Goal: Task Accomplishment & Management: Manage account settings

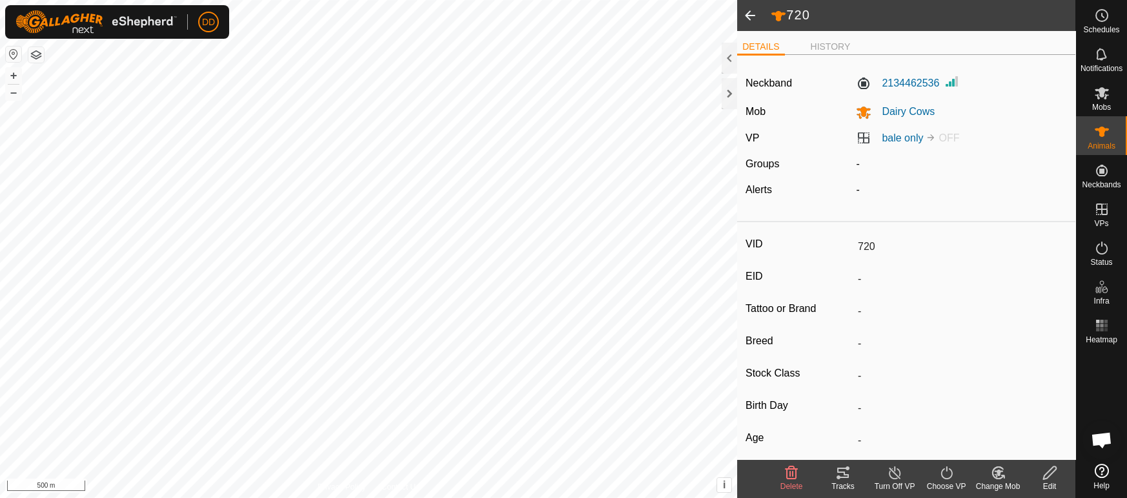
click at [750, 10] on span at bounding box center [750, 15] width 26 height 31
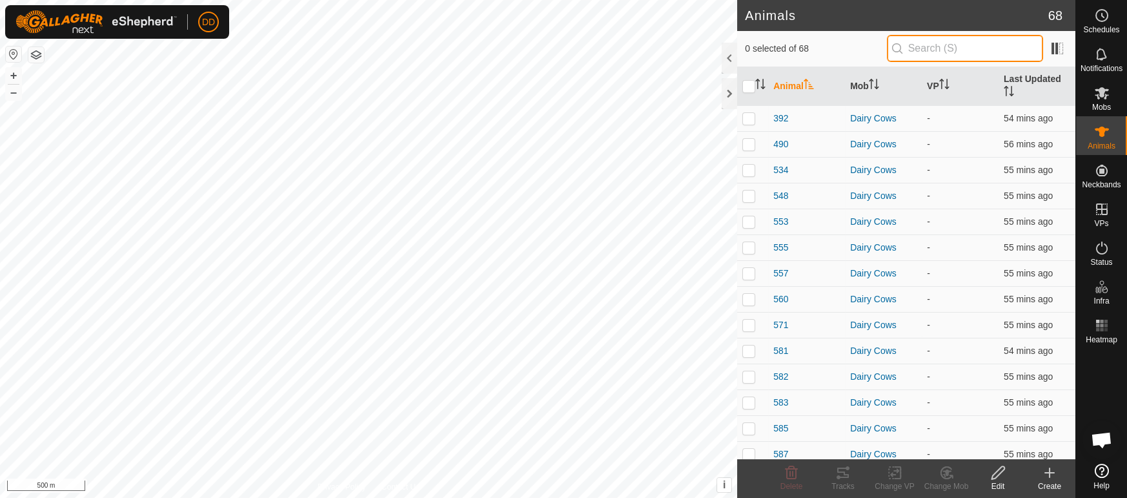
click at [1005, 50] on input "text" at bounding box center [965, 48] width 156 height 27
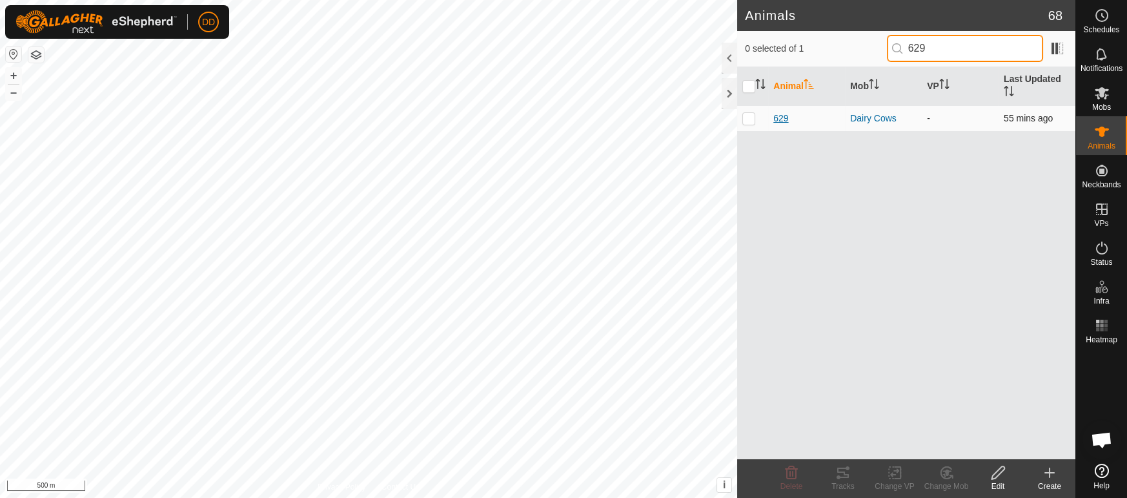
type input "629"
click at [784, 112] on span "629" at bounding box center [781, 119] width 15 height 14
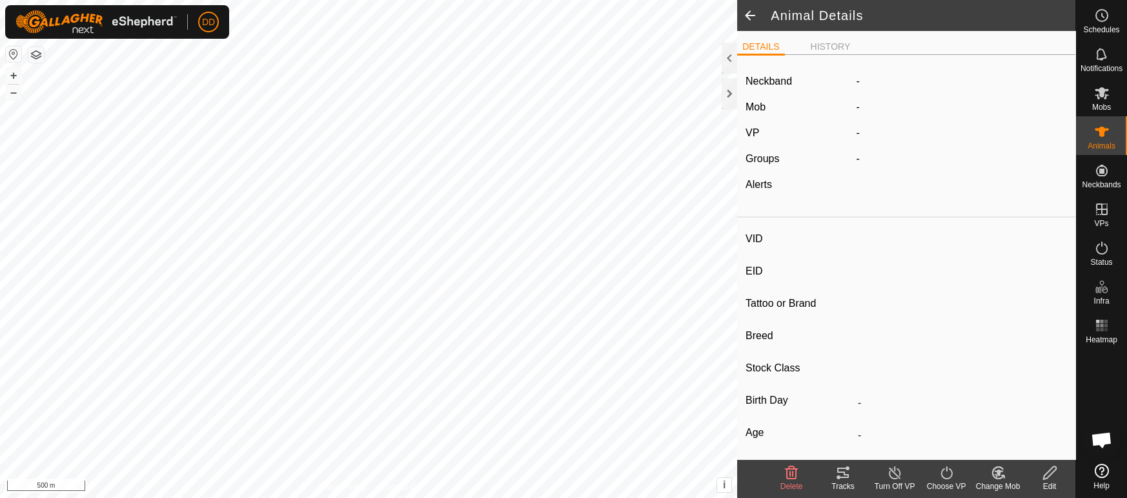
type input "629"
type input "-"
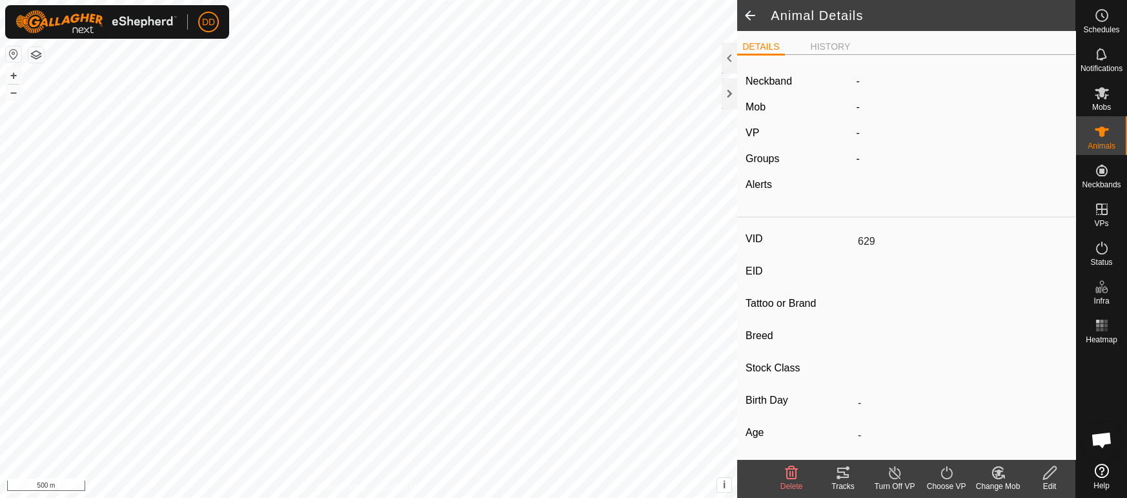
type input "0 kg"
type input "-"
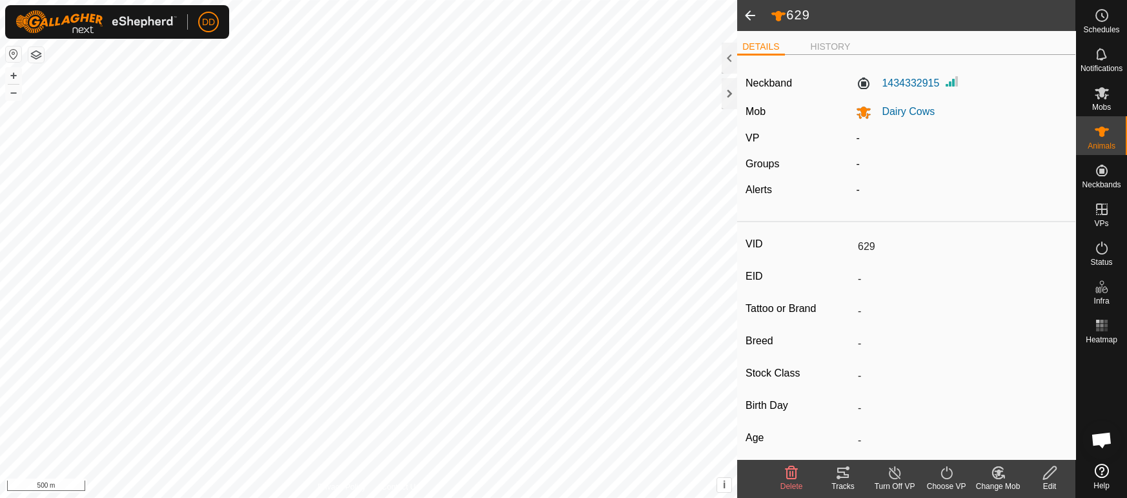
click at [756, 19] on span at bounding box center [750, 15] width 26 height 31
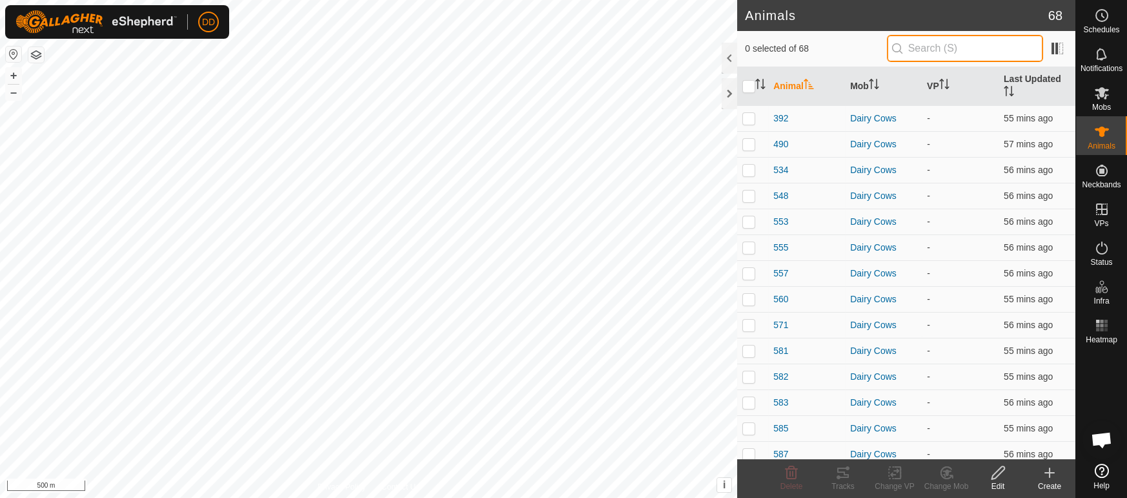
click at [973, 50] on input "text" at bounding box center [965, 48] width 156 height 27
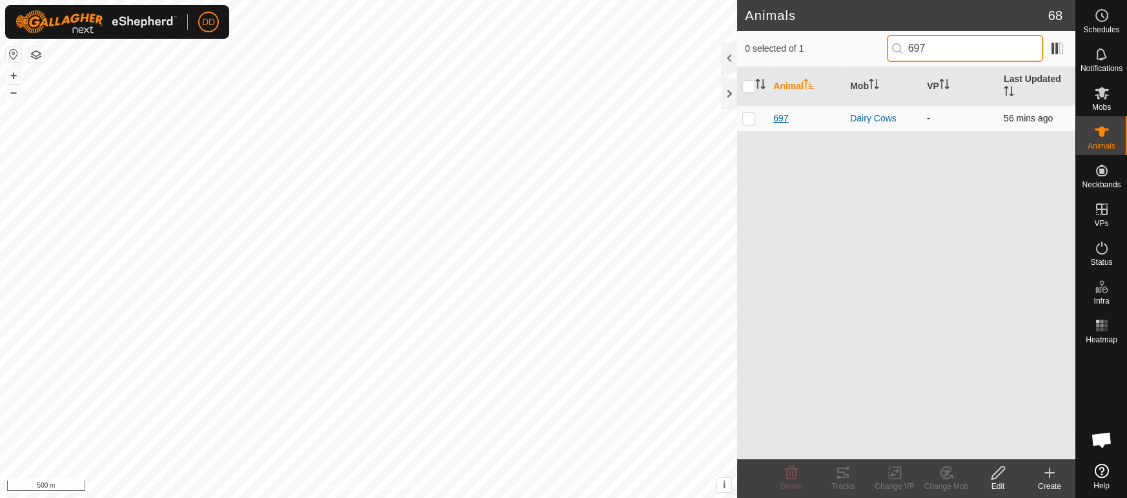
type input "697"
click at [785, 112] on span "697" at bounding box center [781, 119] width 15 height 14
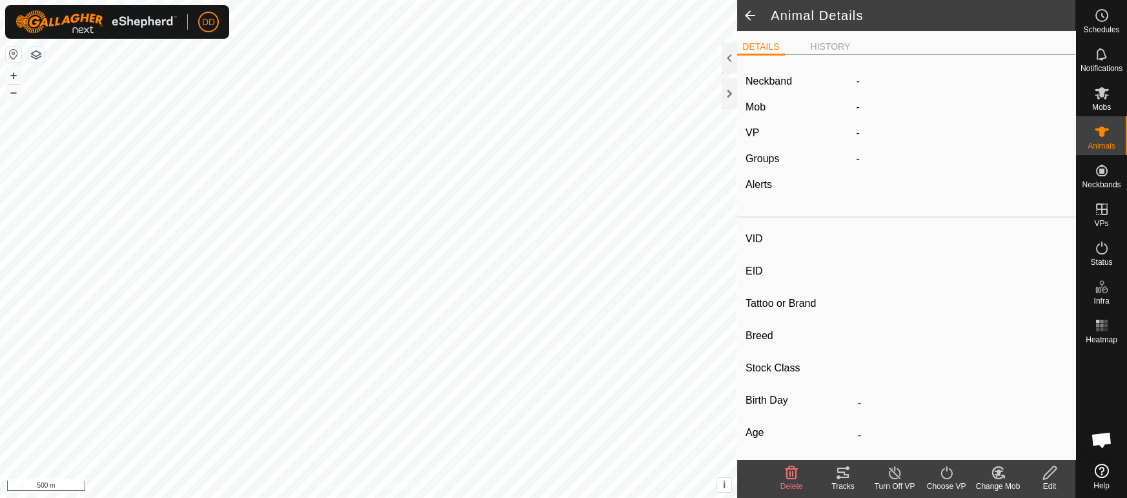
type input "697"
type input "-"
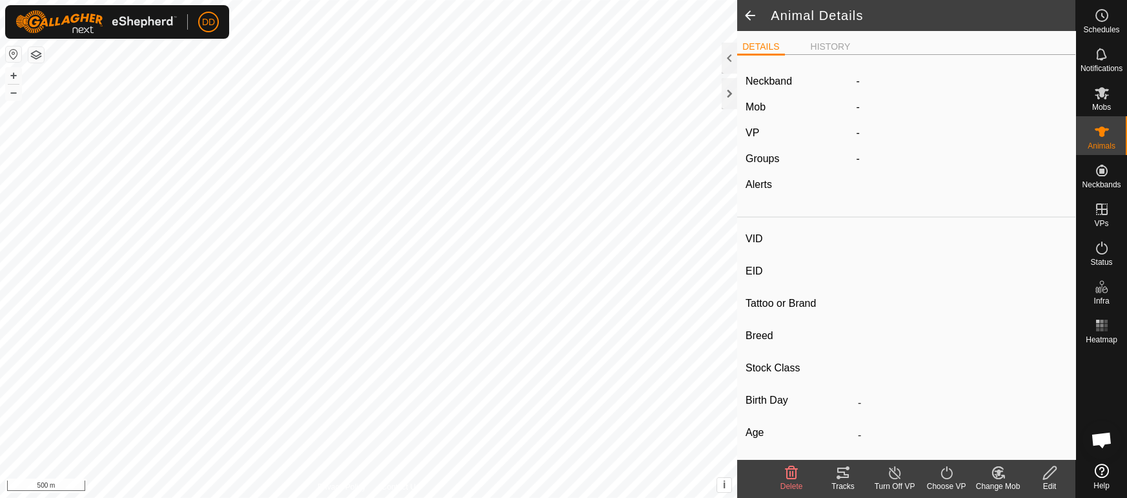
type input "0 kg"
type input "-"
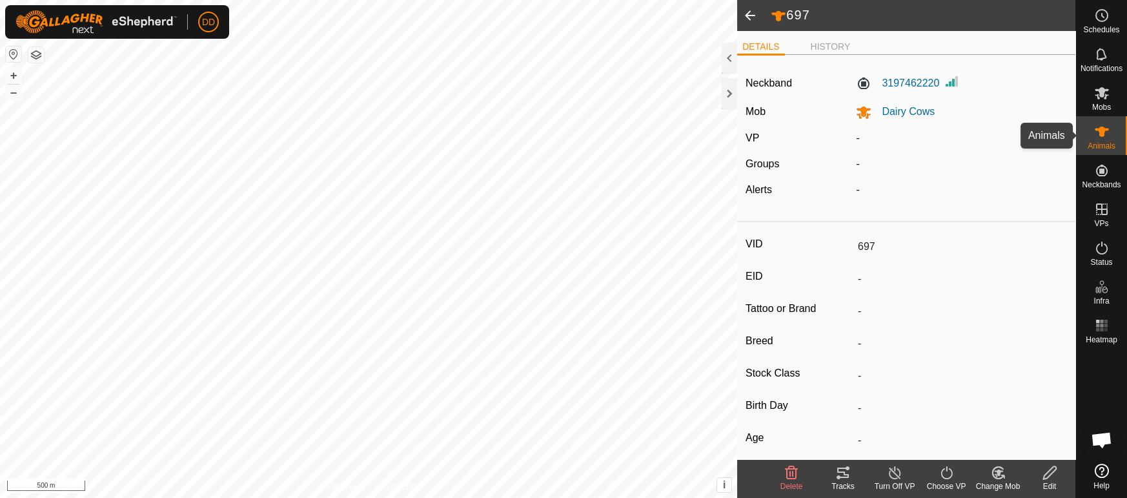
click at [1112, 131] on es-animals-svg-icon at bounding box center [1102, 131] width 23 height 21
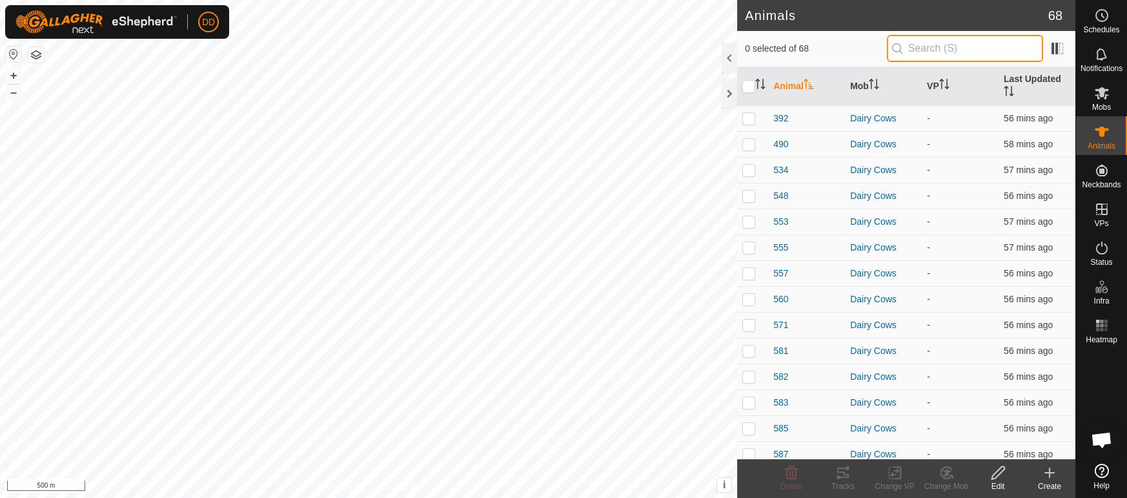
click at [939, 48] on input "text" at bounding box center [965, 48] width 156 height 27
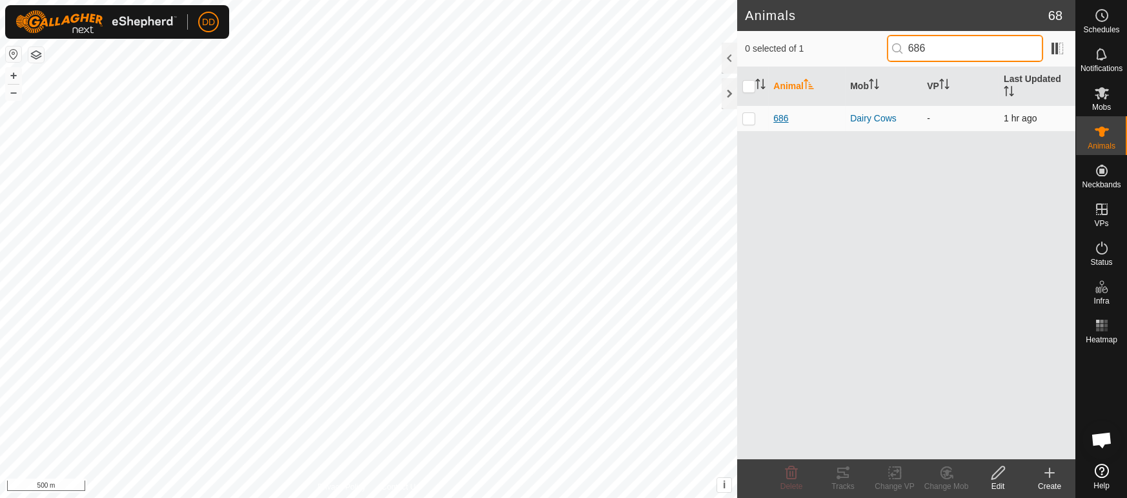
type input "686"
click at [783, 112] on span "686" at bounding box center [781, 119] width 15 height 14
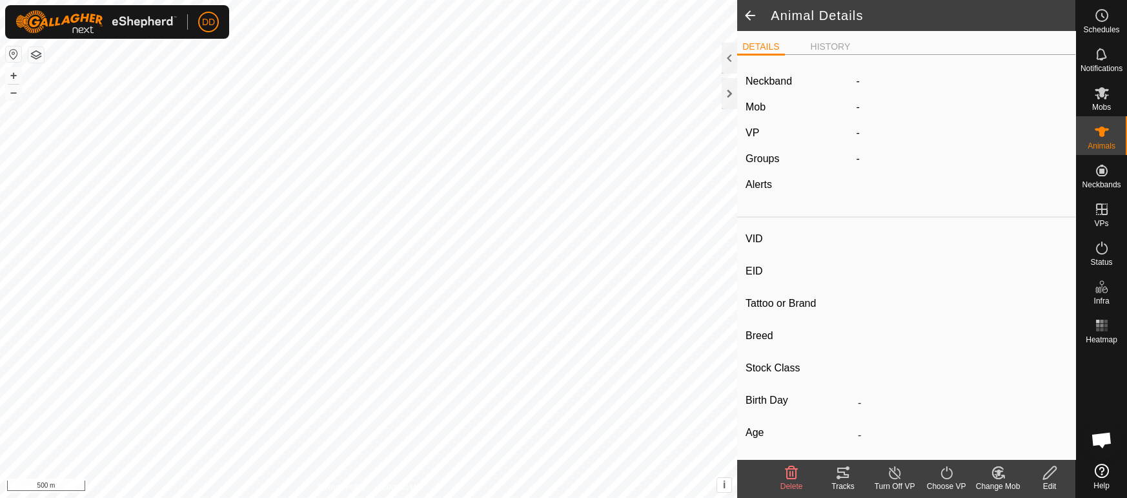
type input "686"
type input "-"
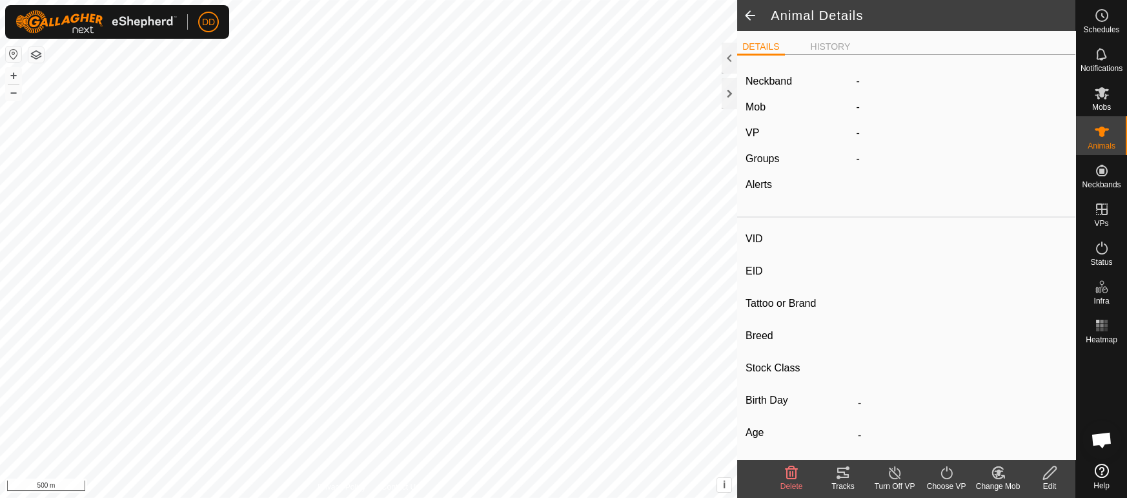
type input "0 kg"
type input "-"
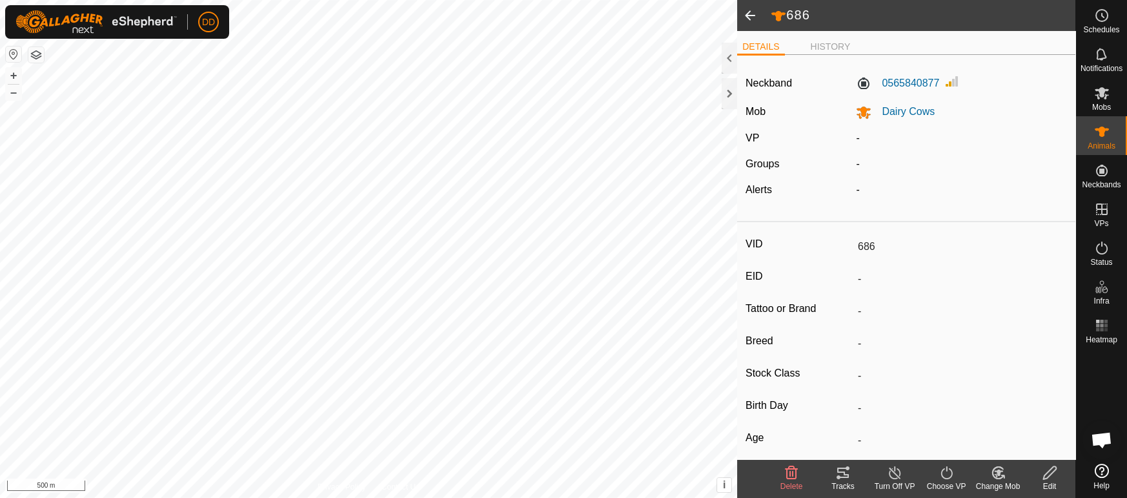
click at [752, 17] on span at bounding box center [750, 15] width 26 height 31
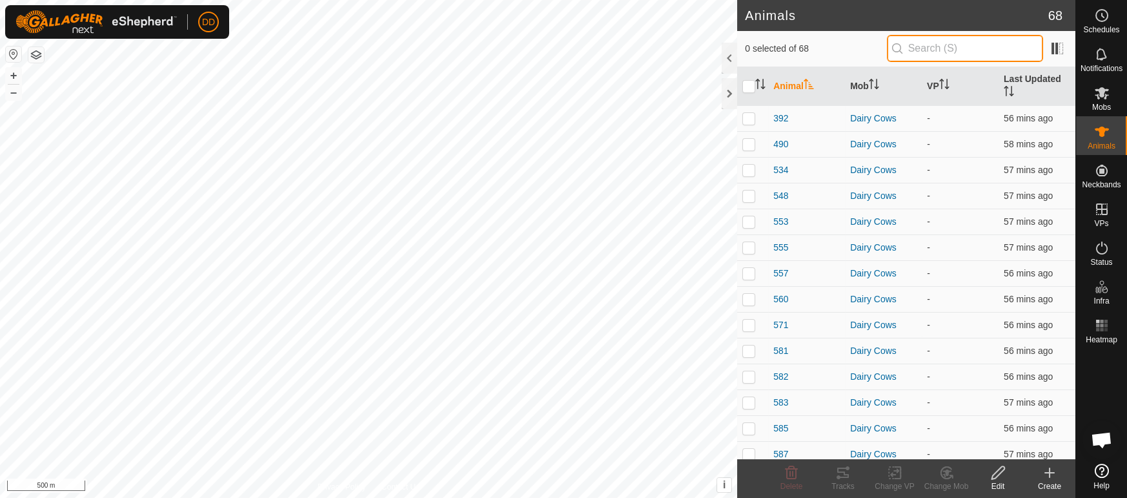
click at [904, 43] on input "text" at bounding box center [965, 48] width 156 height 27
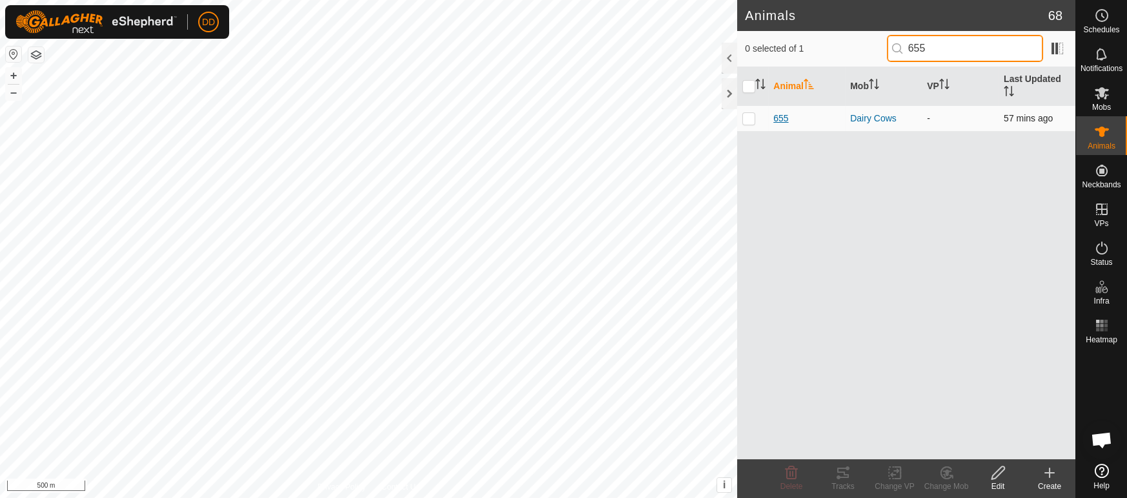
type input "655"
click at [785, 112] on span "655" at bounding box center [781, 119] width 15 height 14
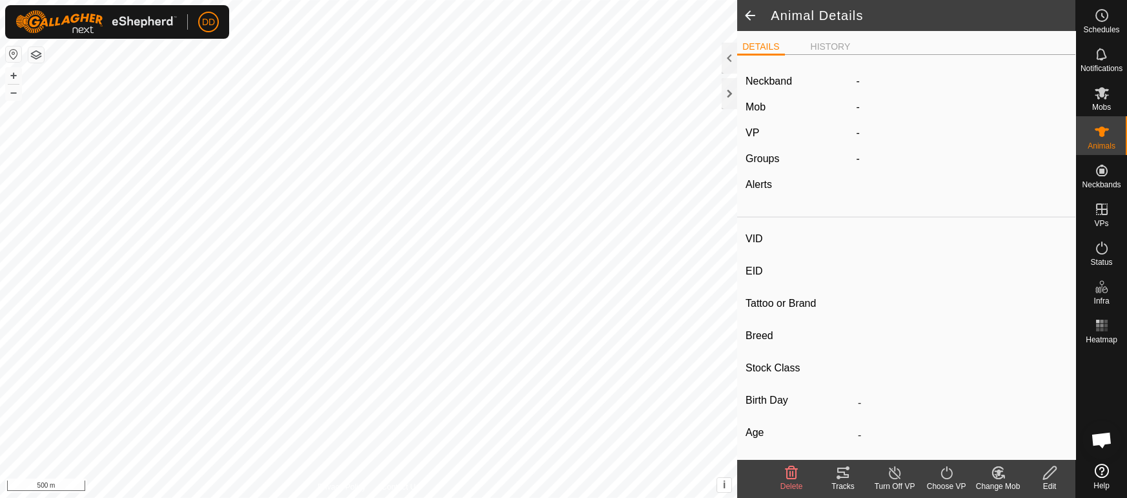
type input "655"
type input "-"
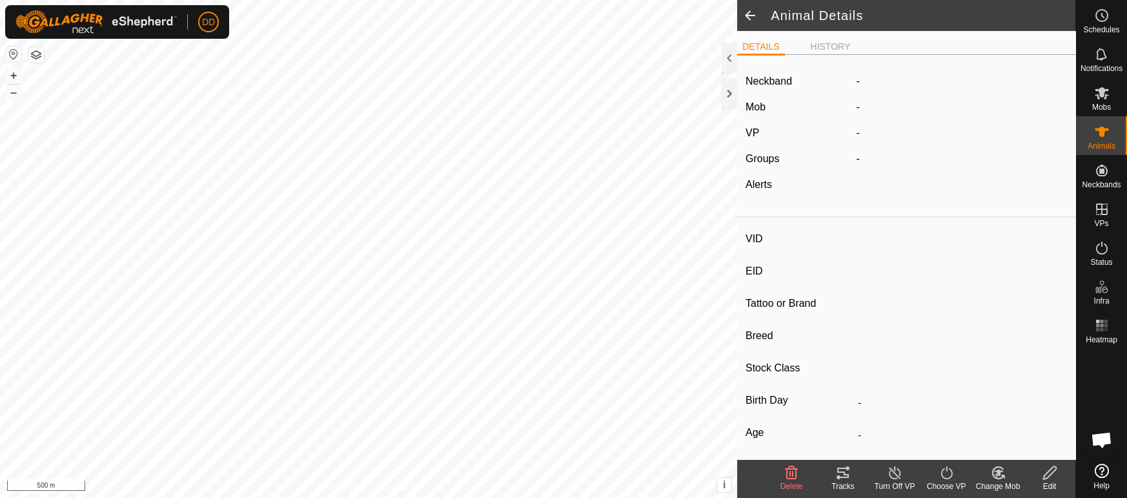
type input "0 kg"
type input "-"
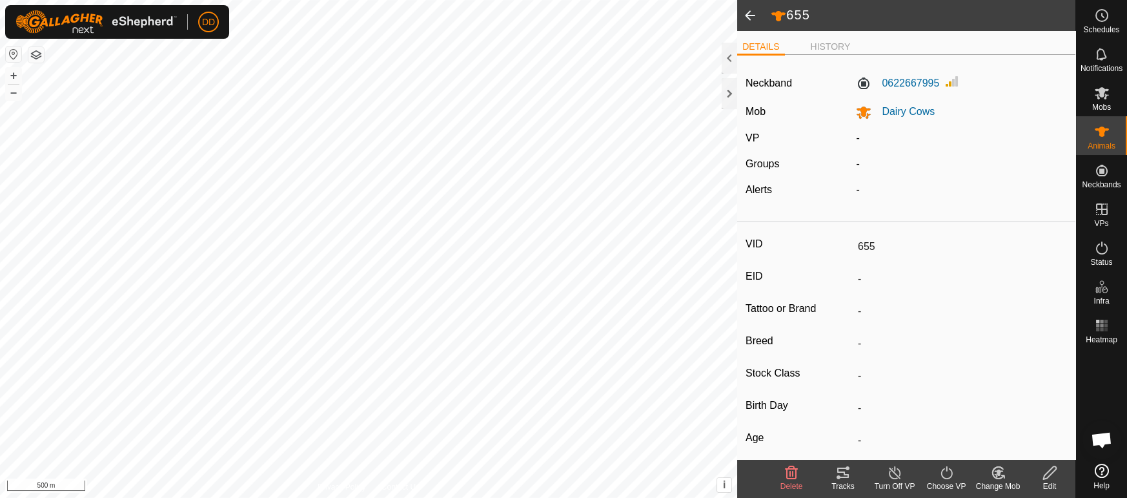
click at [743, 17] on span at bounding box center [750, 15] width 26 height 31
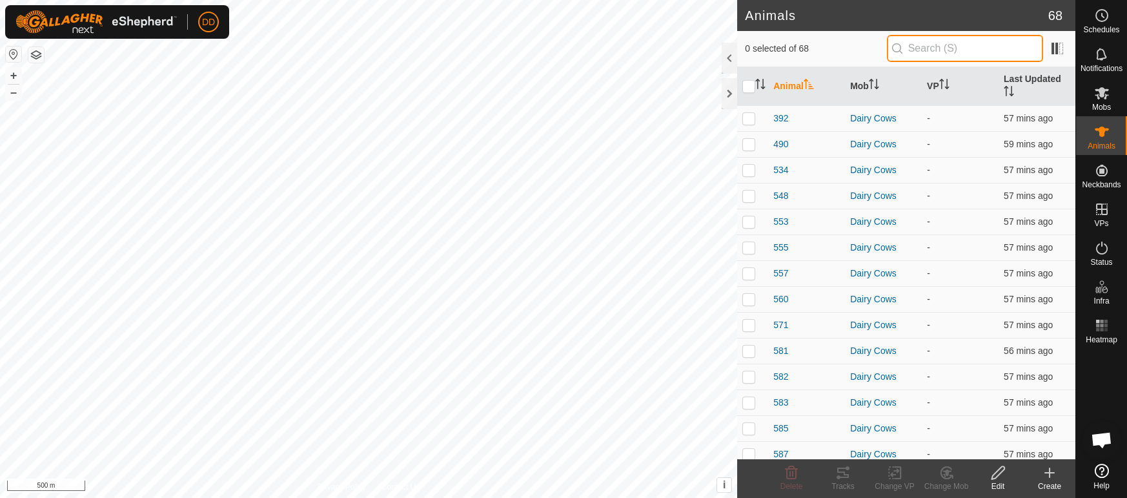
click at [916, 55] on input "text" at bounding box center [965, 48] width 156 height 27
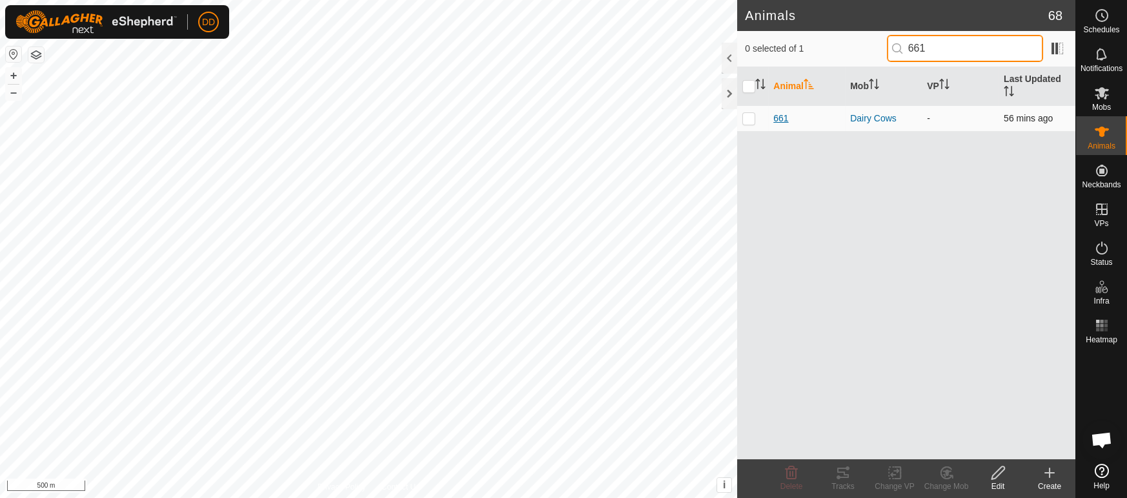
type input "661"
click at [775, 112] on span "661" at bounding box center [781, 119] width 15 height 14
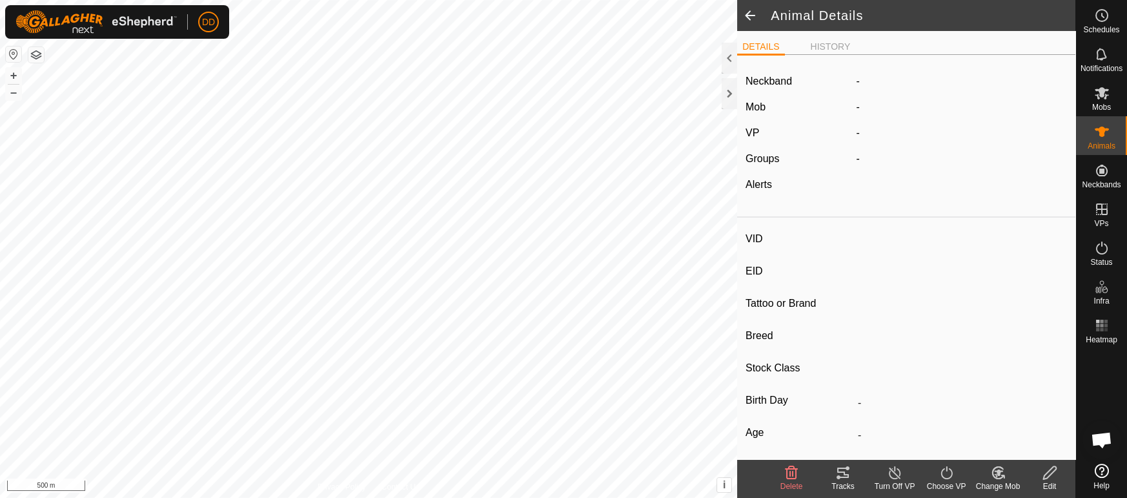
type input "661"
type input "-"
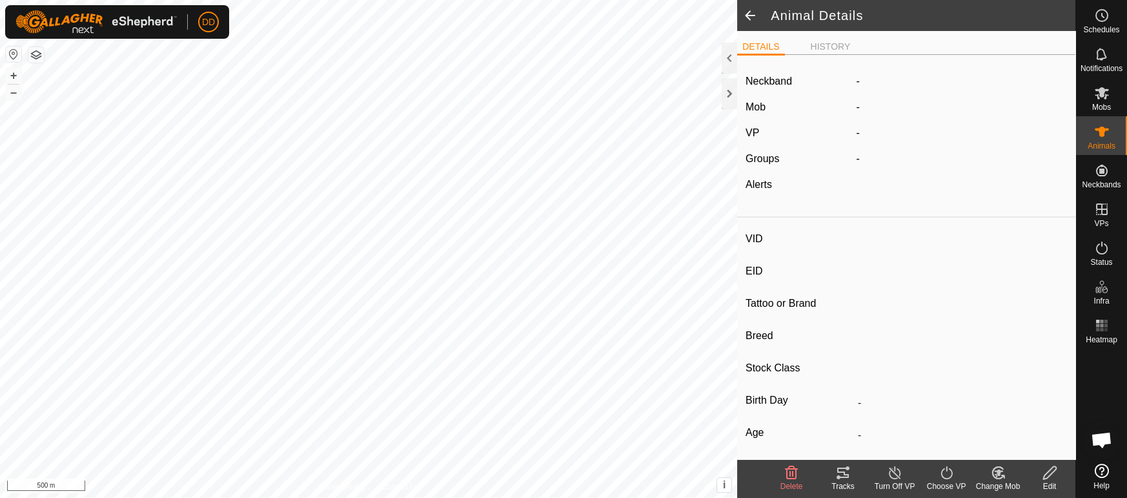
type input "0 kg"
type input "-"
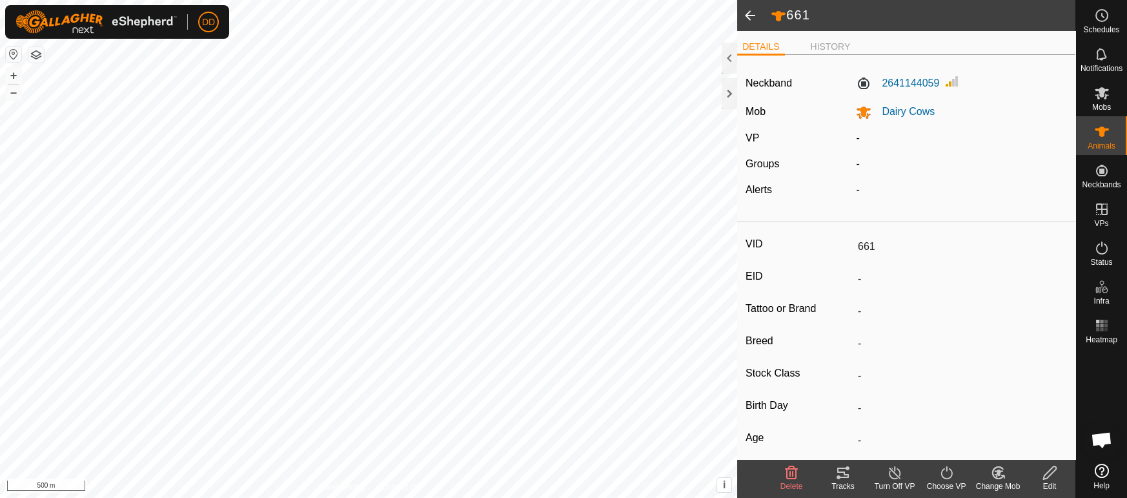
click at [753, 19] on span at bounding box center [750, 15] width 26 height 31
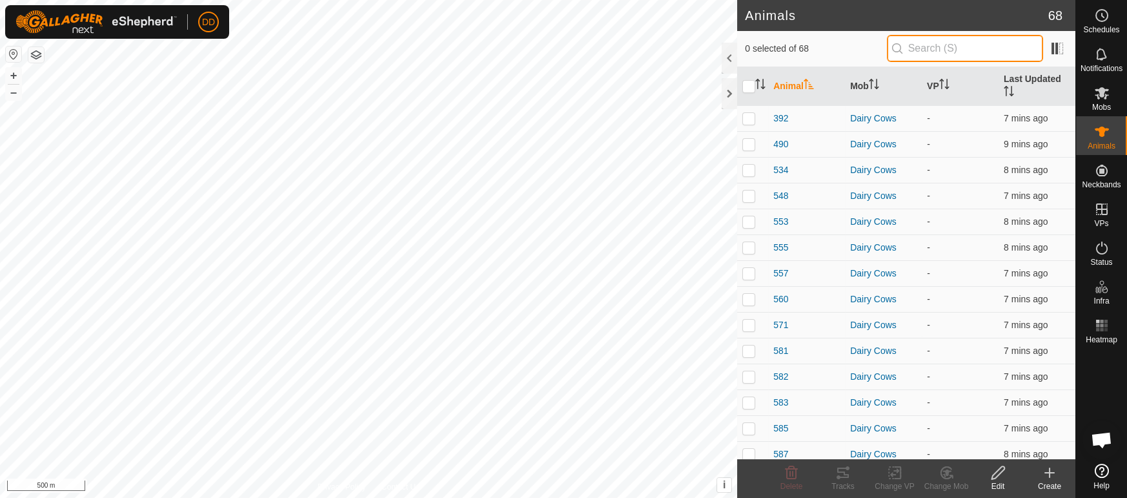
click at [927, 46] on input "text" at bounding box center [965, 48] width 156 height 27
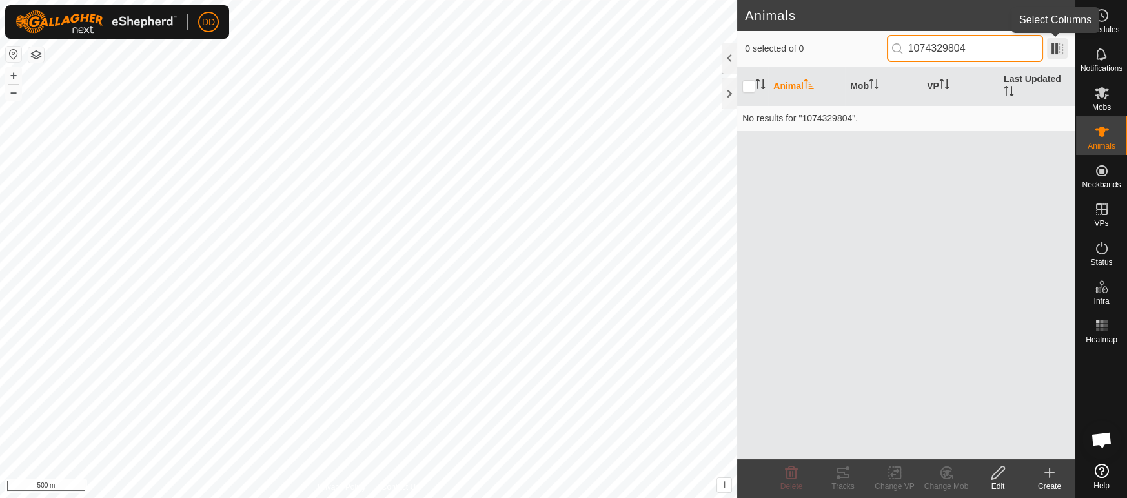
type input "1074329804"
click at [1062, 51] on span at bounding box center [1057, 48] width 21 height 21
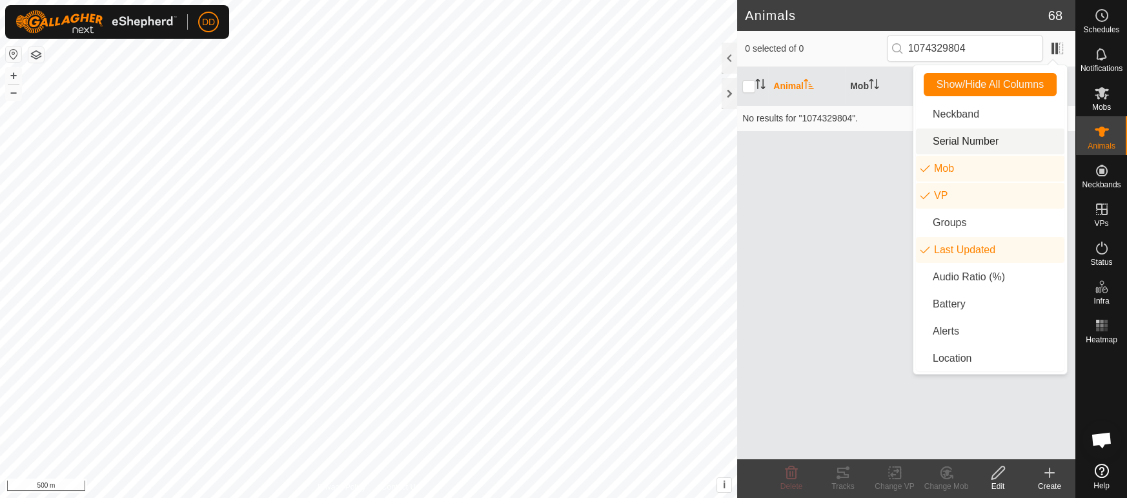
click at [968, 144] on li "Serial Number" at bounding box center [990, 141] width 149 height 26
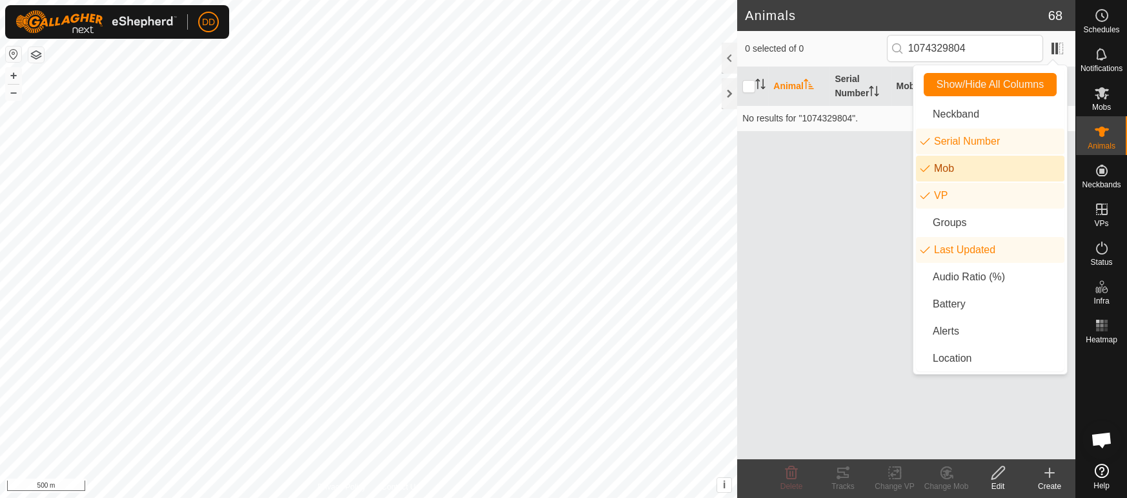
click at [950, 165] on li "Mob" at bounding box center [990, 169] width 149 height 26
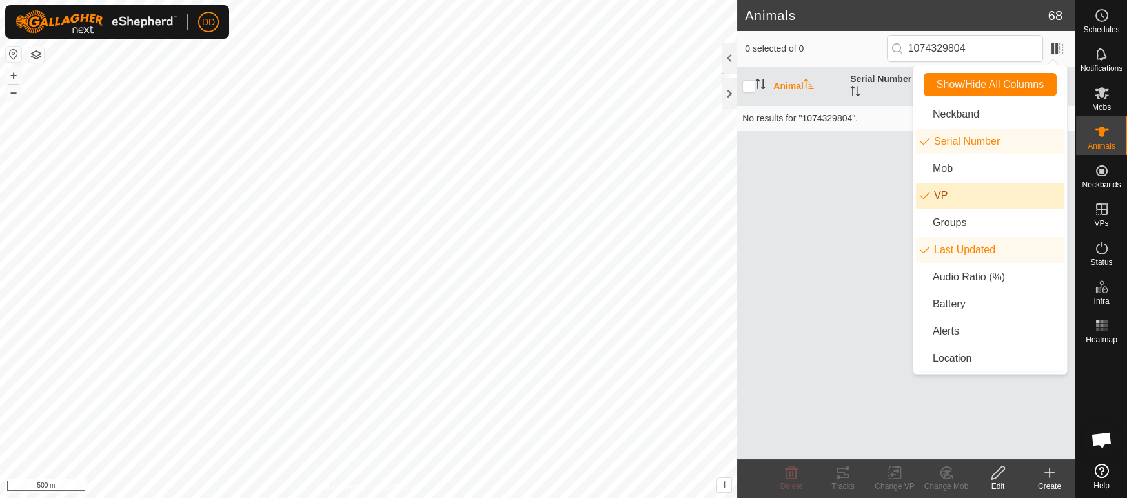
click at [939, 195] on li "VP" at bounding box center [990, 196] width 149 height 26
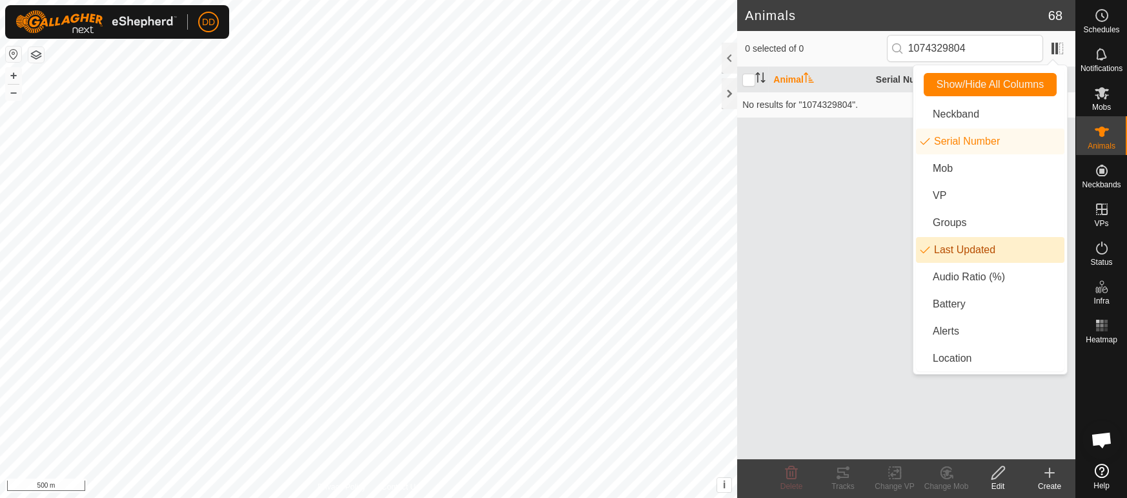
click at [963, 252] on li "Last Updated" at bounding box center [990, 250] width 149 height 26
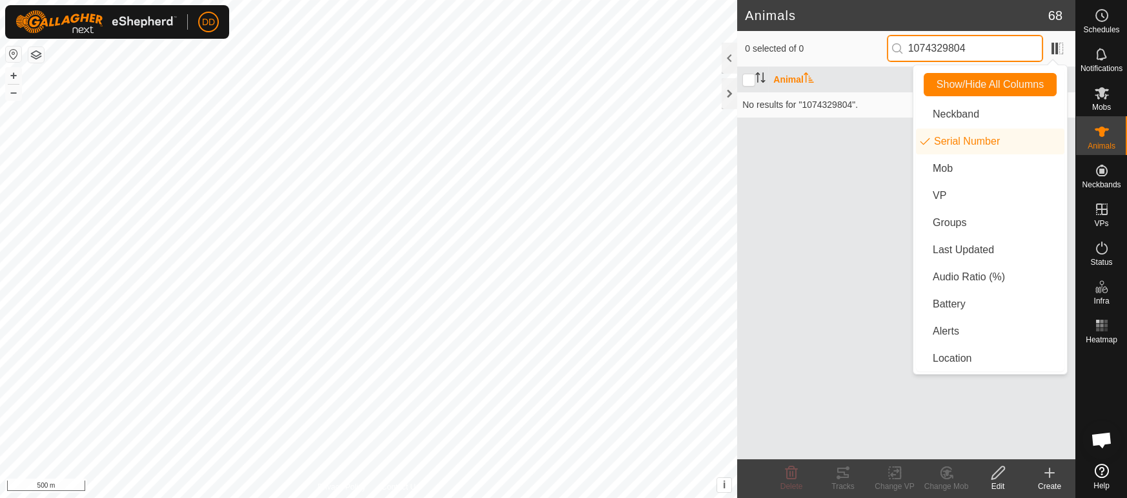
click at [981, 40] on input "1074329804" at bounding box center [965, 48] width 156 height 27
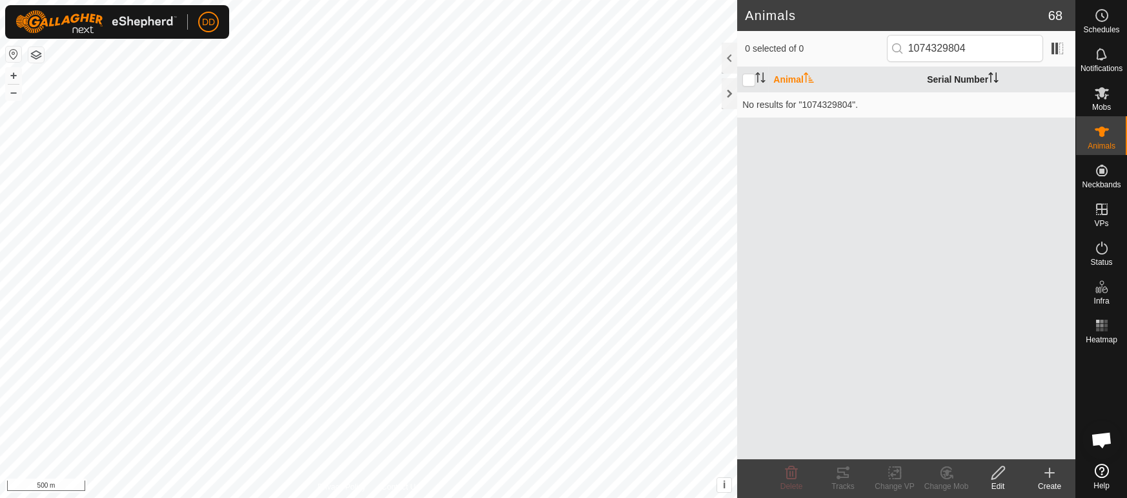
click at [982, 76] on th "Serial Number" at bounding box center [999, 79] width 154 height 25
click at [1048, 50] on span at bounding box center [1057, 48] width 21 height 21
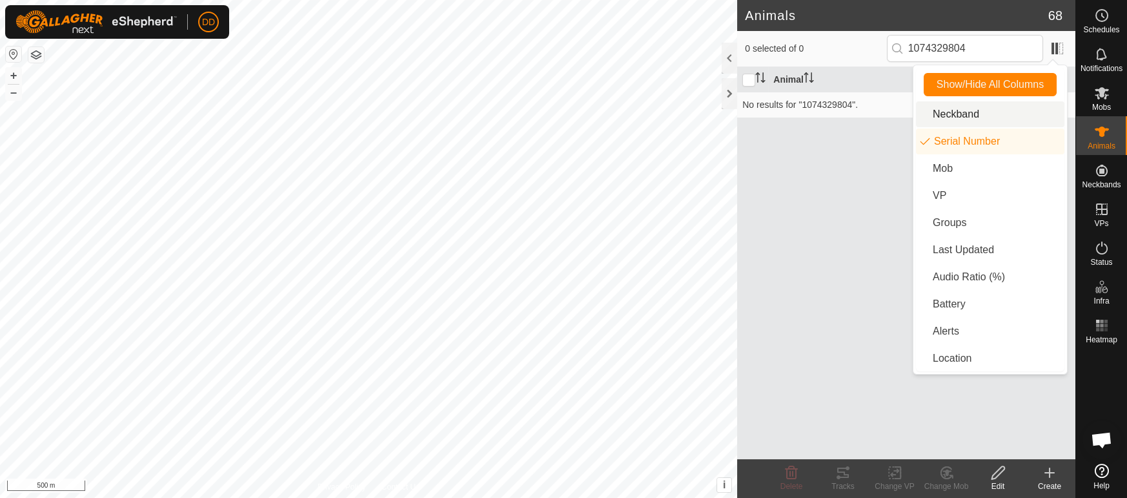
click at [960, 112] on li "Neckband" at bounding box center [990, 114] width 149 height 26
click at [958, 170] on li "Mob" at bounding box center [990, 169] width 149 height 26
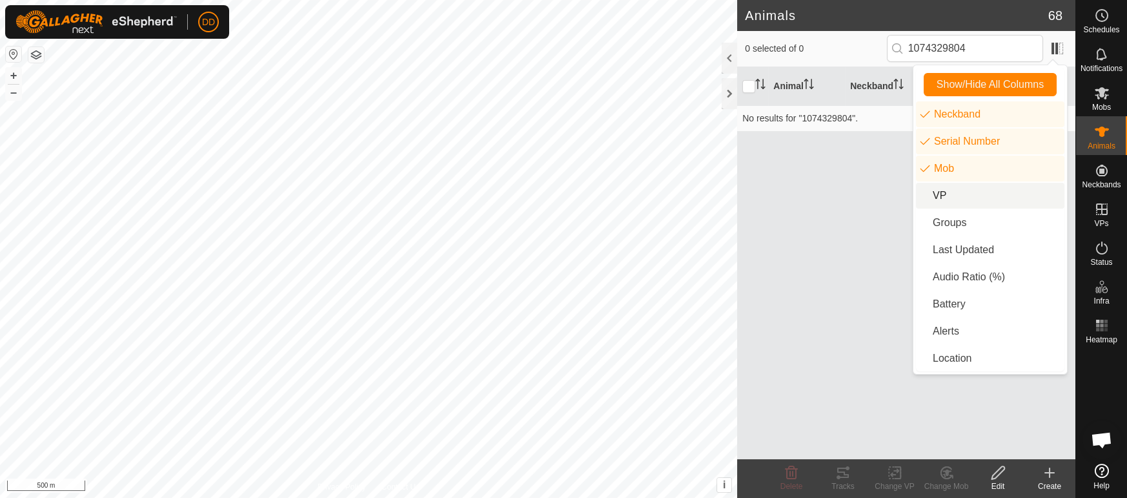
click at [961, 196] on li "VP" at bounding box center [990, 196] width 149 height 26
click at [969, 255] on li "Last Updated" at bounding box center [990, 250] width 149 height 26
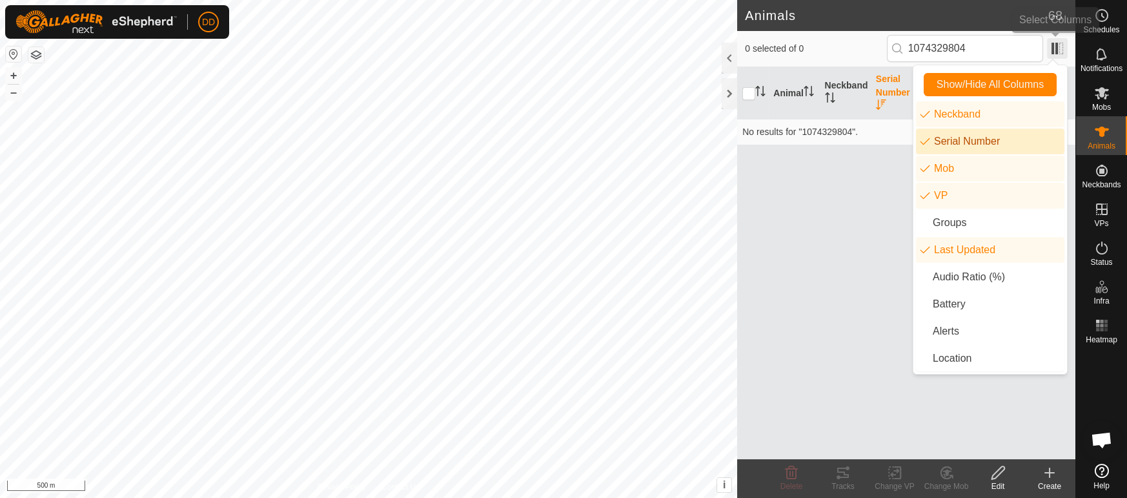
click at [1055, 50] on span at bounding box center [1057, 48] width 21 height 21
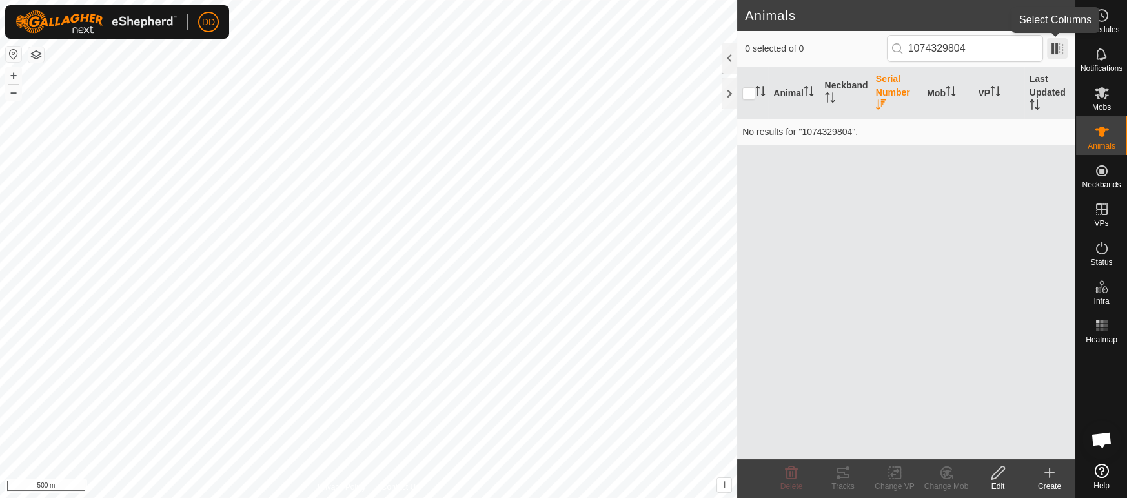
click at [1058, 55] on span at bounding box center [1057, 48] width 21 height 21
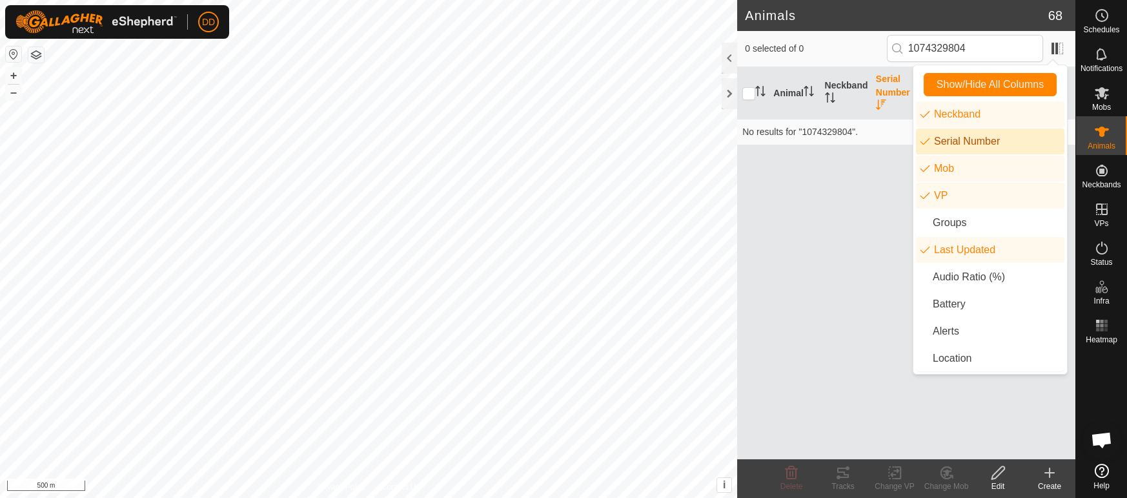
click at [972, 145] on li "Serial Number" at bounding box center [990, 141] width 149 height 26
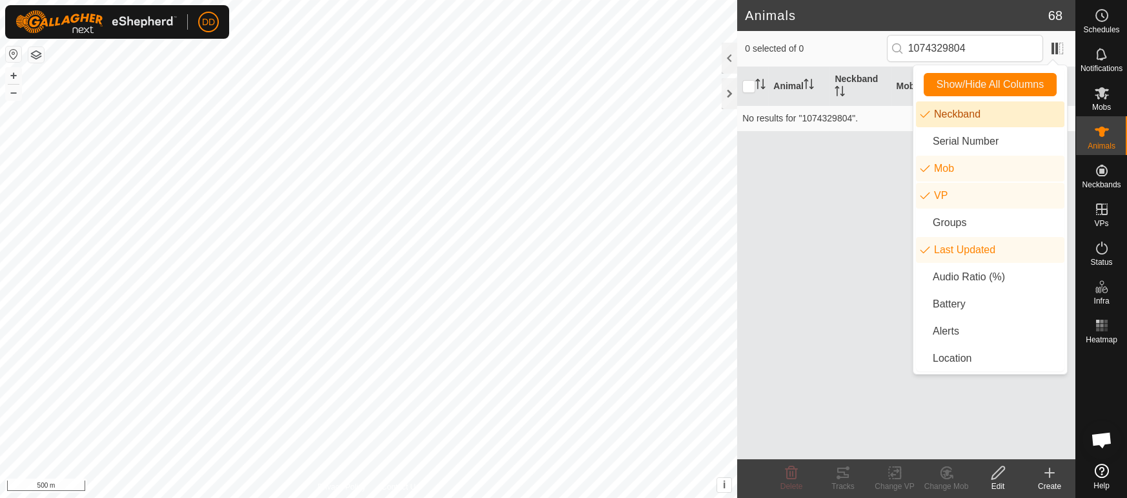
click at [864, 192] on div "Animal Neckband Mob VP Last Updated No results for "1074329804"." at bounding box center [906, 263] width 338 height 392
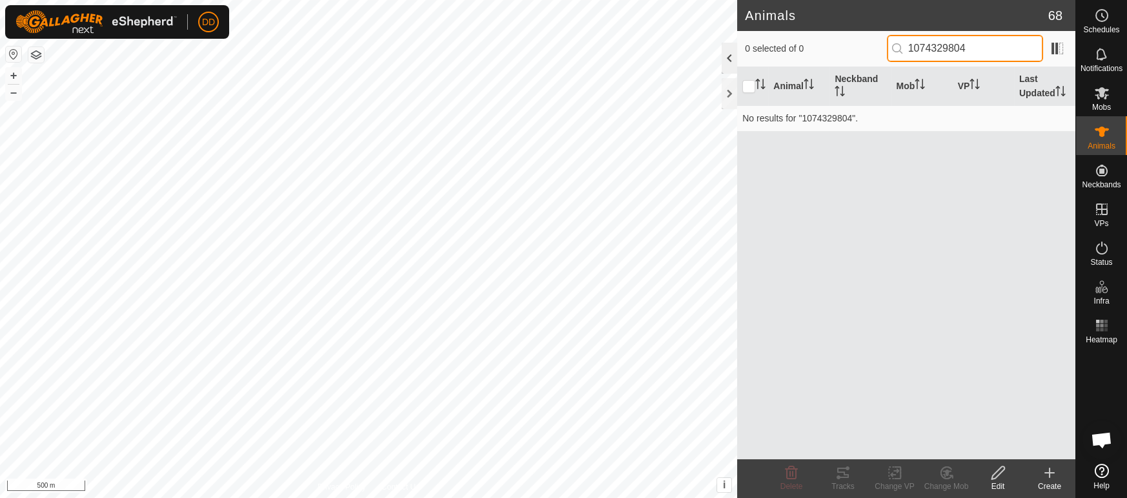
click at [688, 46] on div "Animals 68 0 selected of 0 1074329804 Animal Neckband Mob VP Last Updated No re…" at bounding box center [538, 249] width 1076 height 498
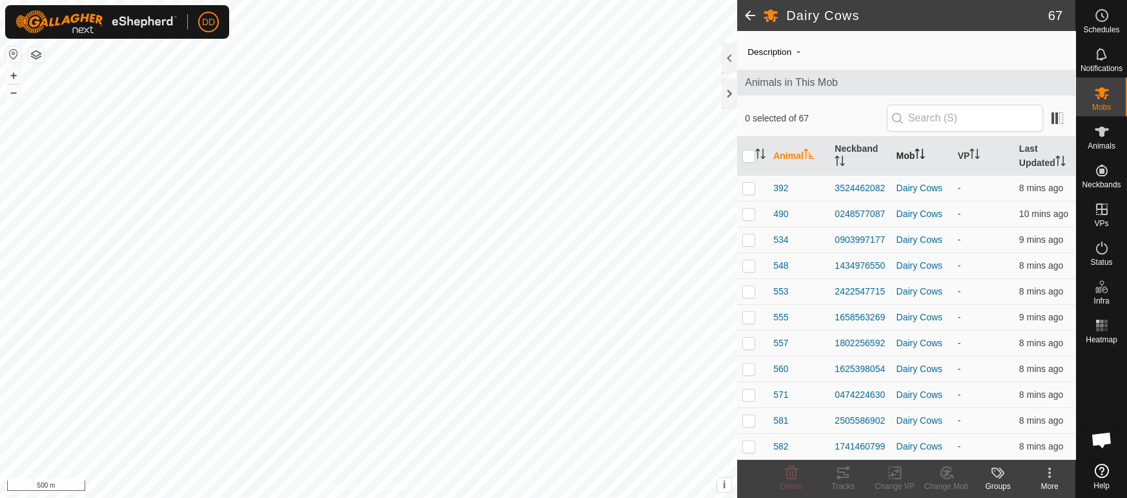
scroll to position [24, 0]
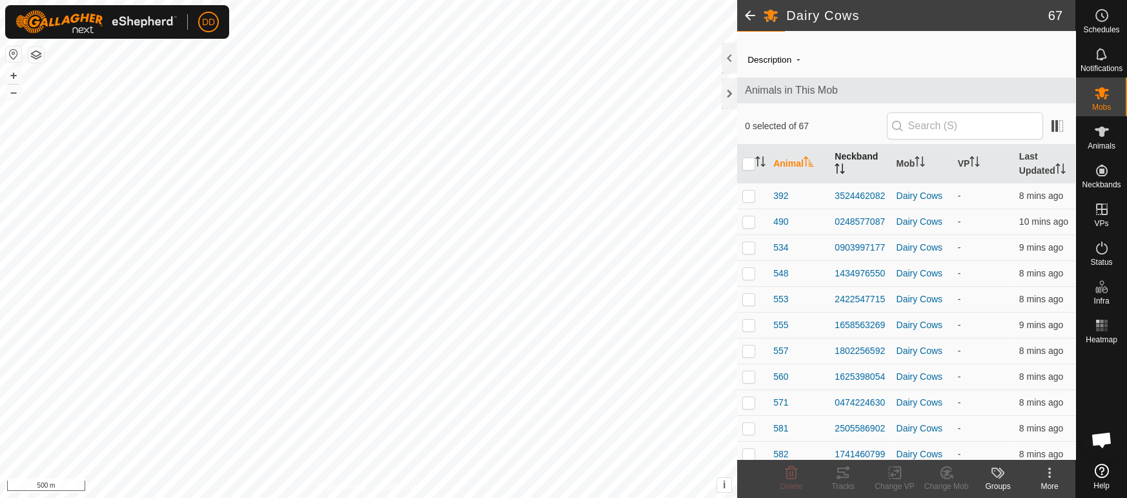
click at [853, 166] on th "Neckband" at bounding box center [860, 164] width 61 height 39
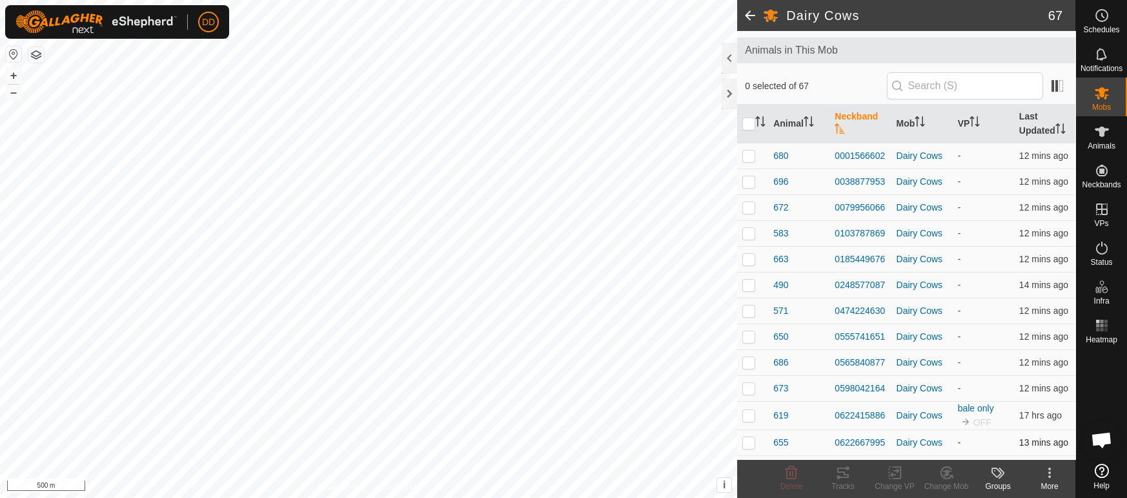
scroll to position [0, 0]
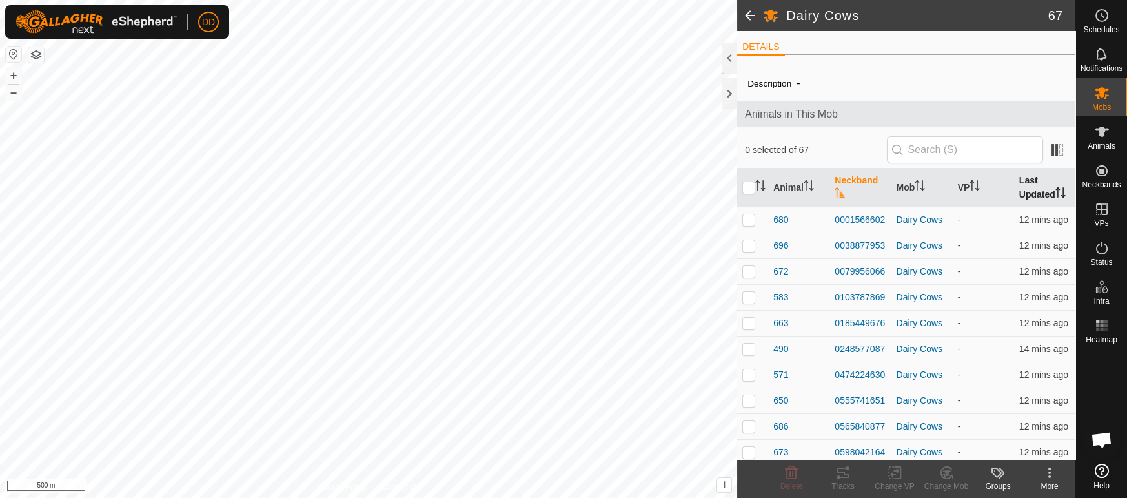
click at [1047, 190] on th "Last Updated" at bounding box center [1044, 188] width 61 height 39
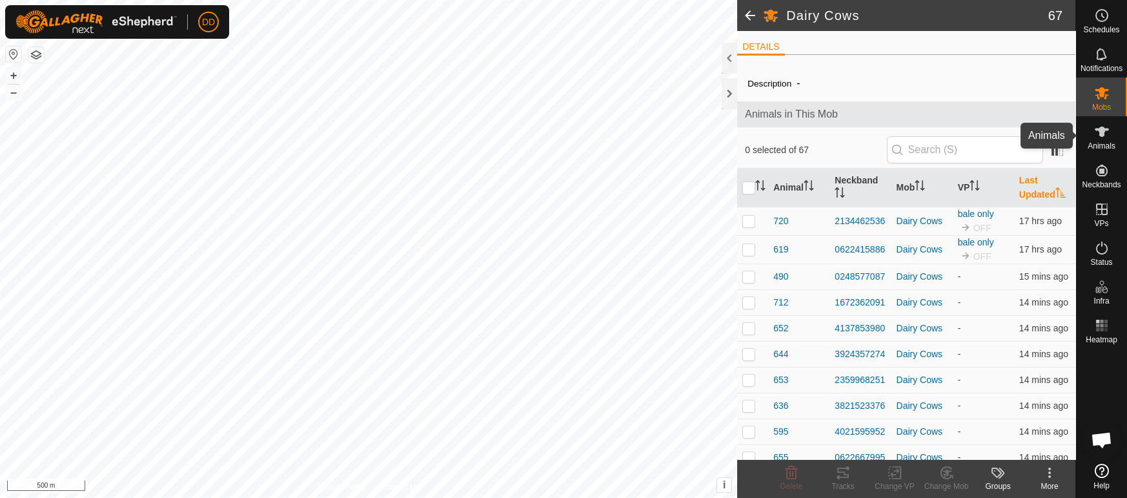
click at [1102, 138] on icon at bounding box center [1101, 131] width 15 height 15
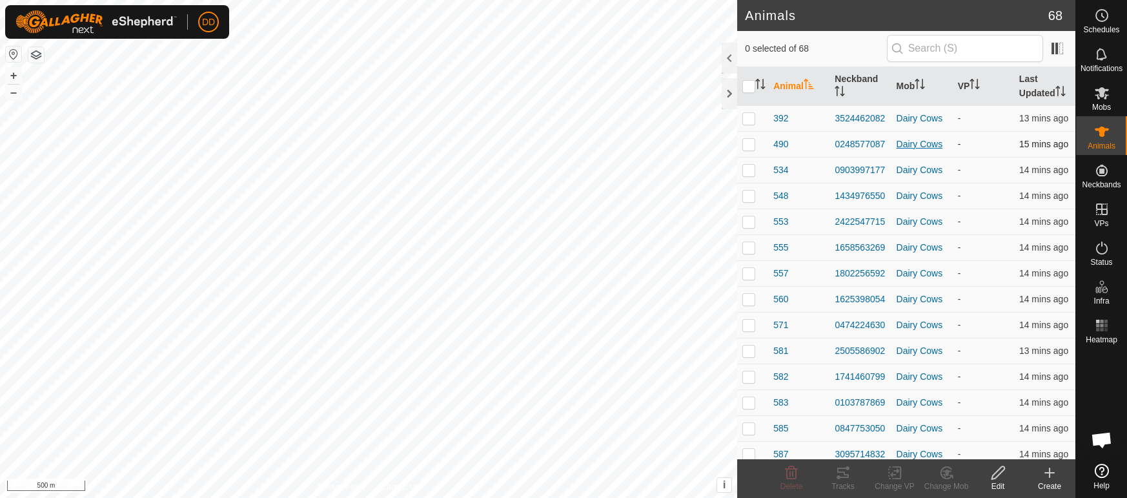
click at [1050, 478] on icon at bounding box center [1049, 472] width 15 height 15
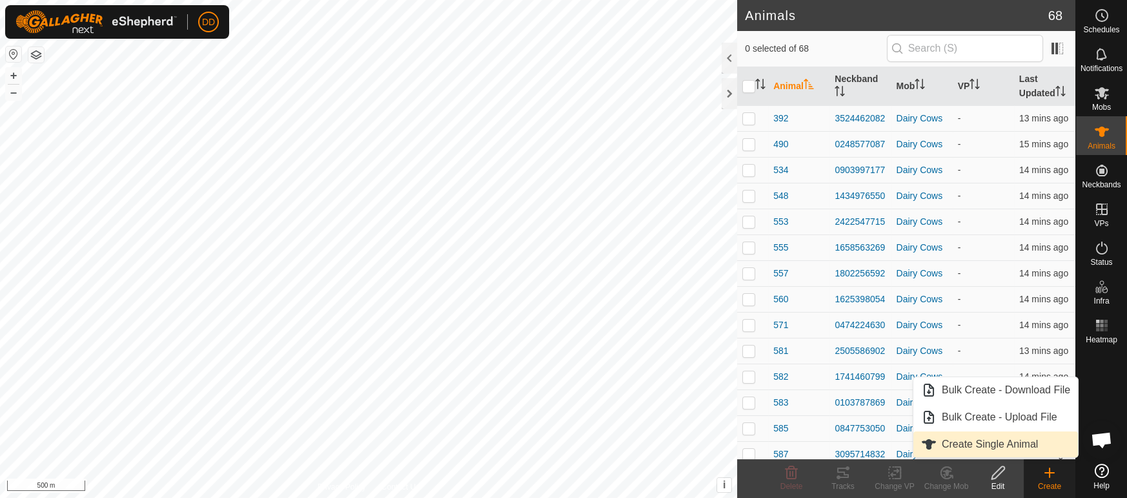
click at [1032, 450] on link "Create Single Animal" at bounding box center [996, 444] width 165 height 26
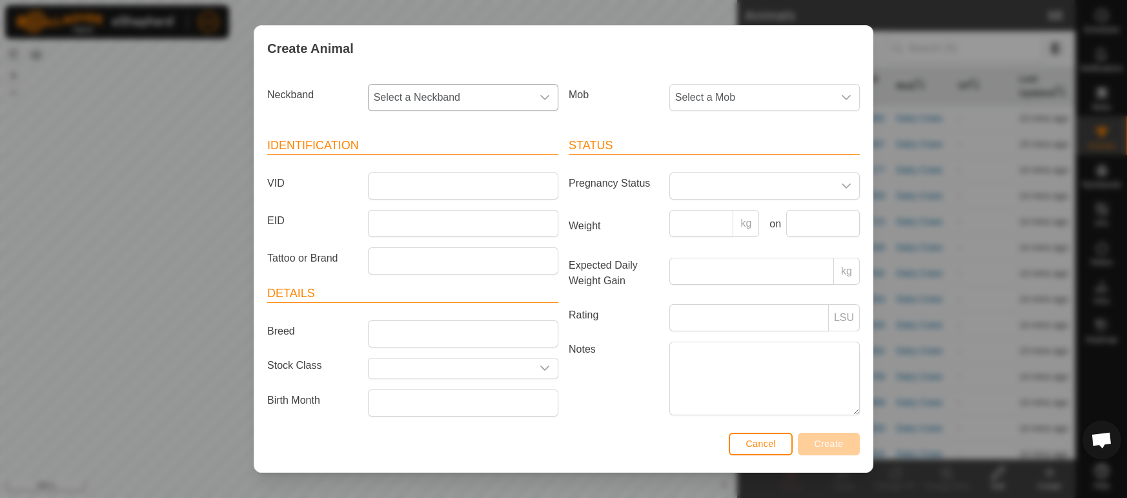
click at [478, 94] on span "Select a Neckband" at bounding box center [450, 98] width 163 height 26
type input "7"
click at [763, 447] on span "Cancel" at bounding box center [761, 443] width 30 height 10
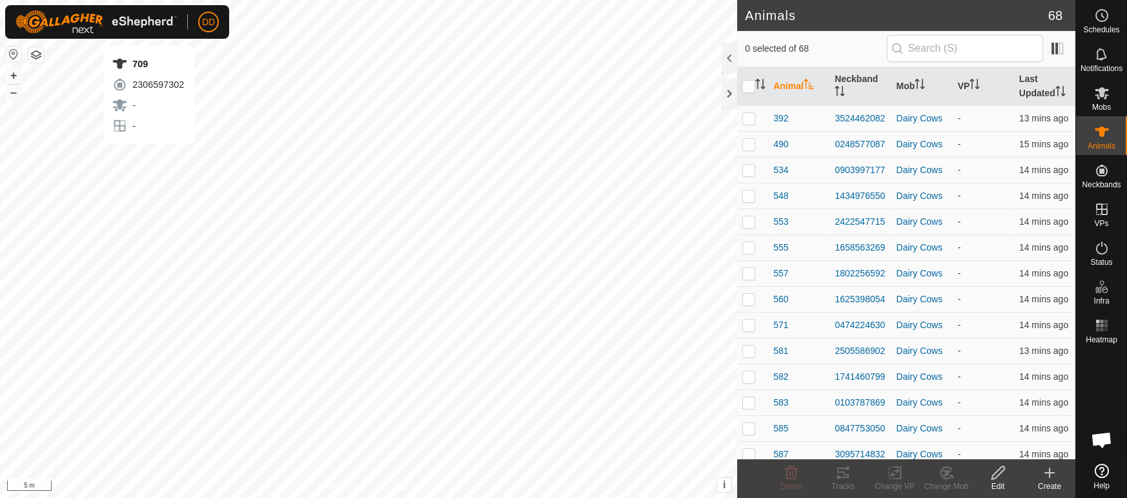
checkbox input "true"
click at [1001, 473] on icon at bounding box center [998, 472] width 16 height 15
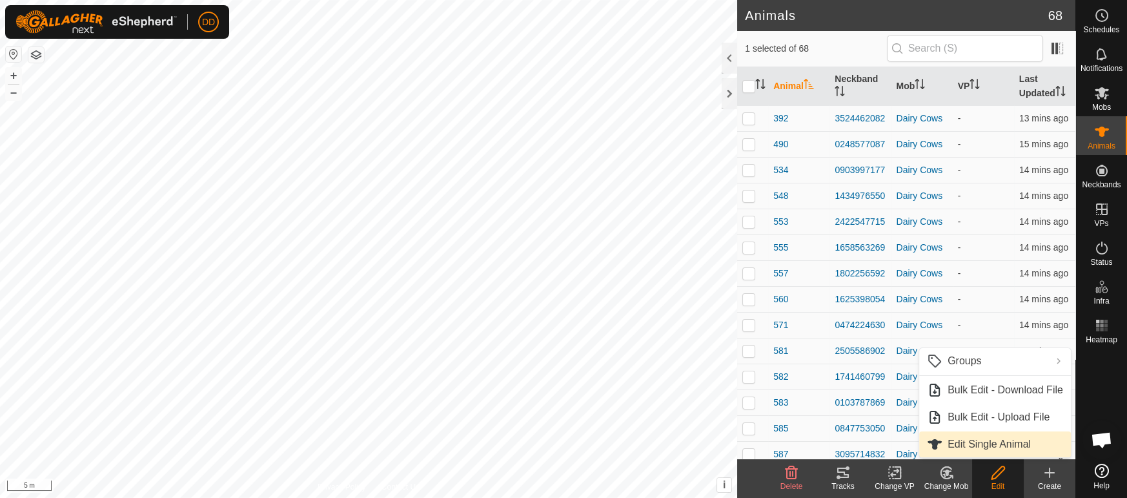
click at [978, 446] on span "Edit Single Animal" at bounding box center [989, 443] width 83 height 15
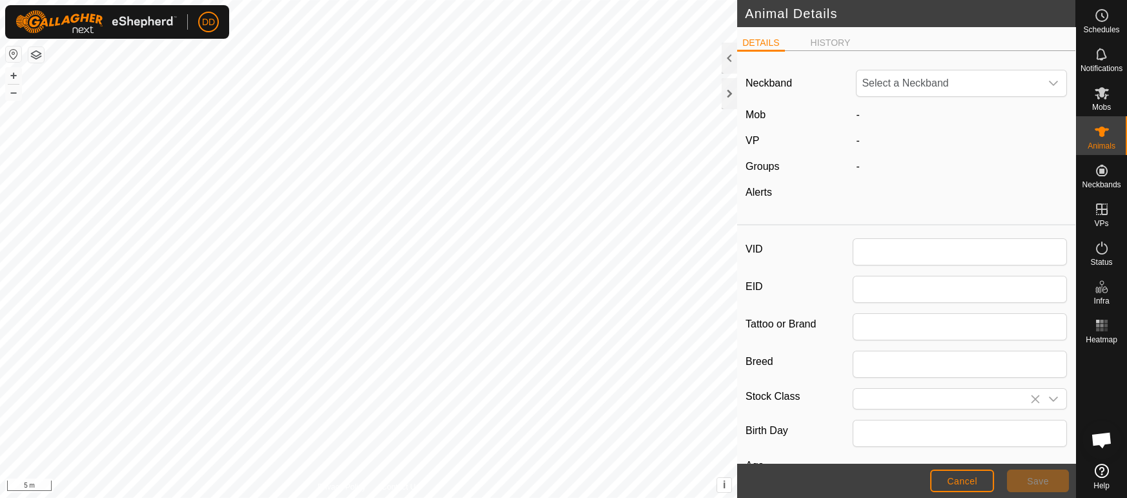
type input "709"
type input "0"
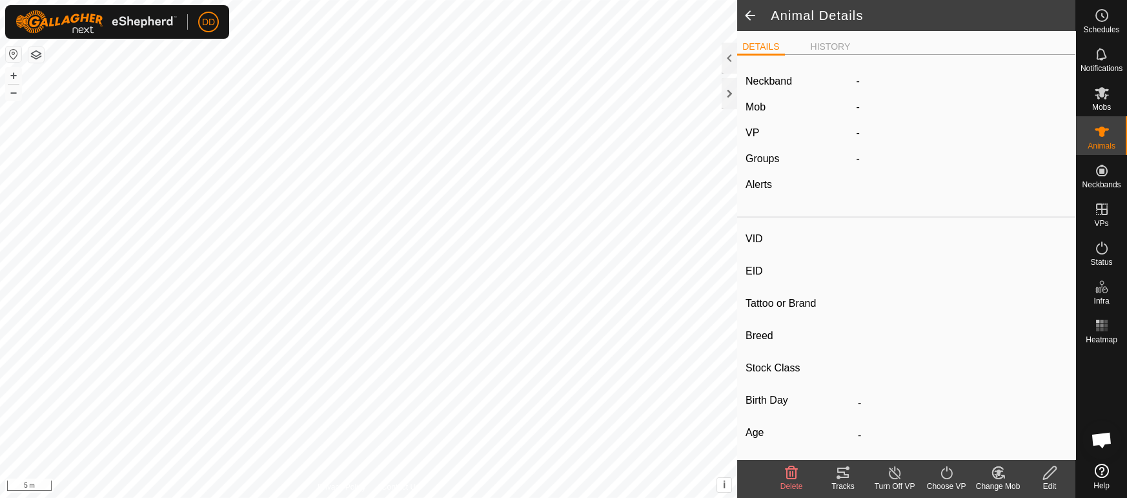
type input "709"
type input "-"
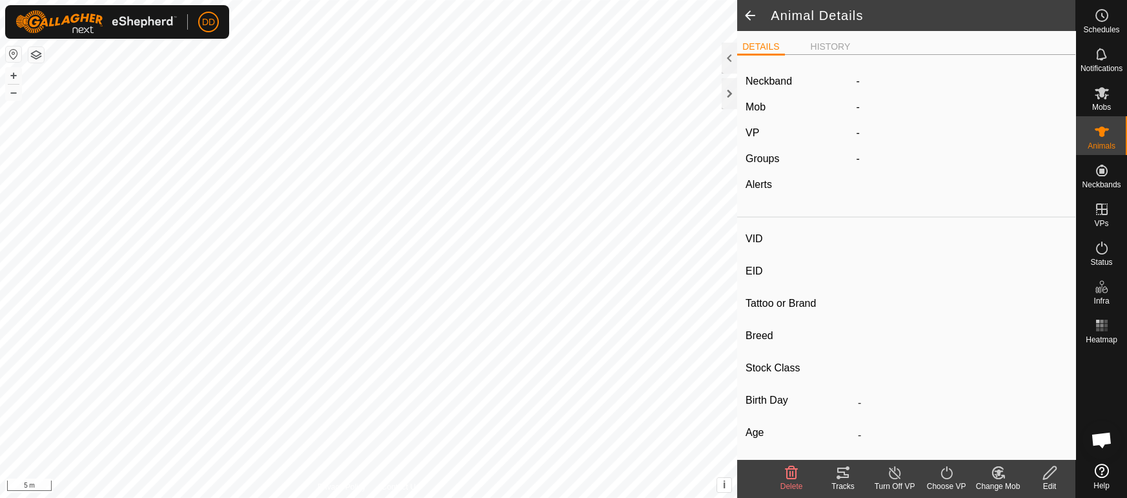
type input "0 kg"
type input "-"
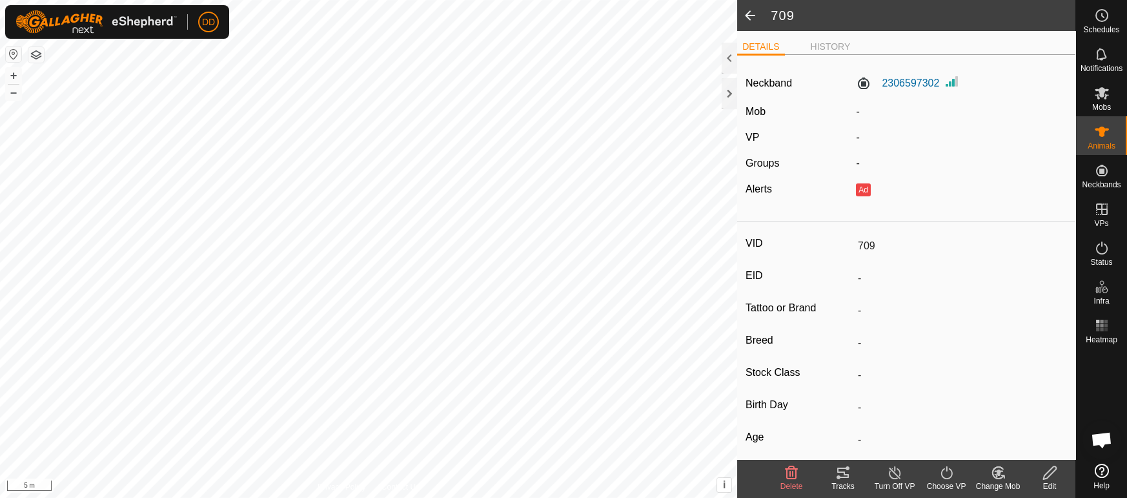
click at [1054, 475] on icon at bounding box center [1050, 472] width 16 height 15
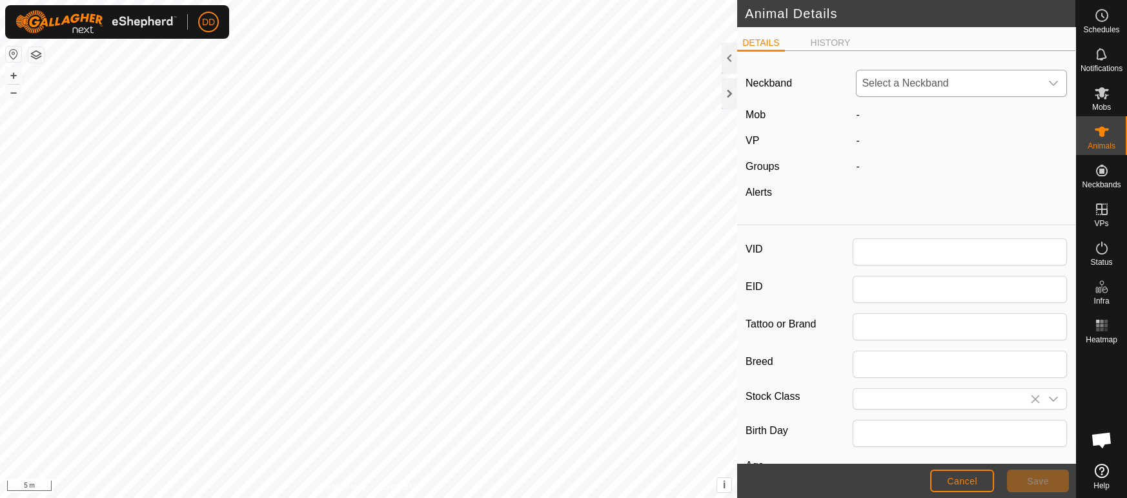
click at [914, 86] on span "Select a Neckband" at bounding box center [949, 83] width 184 height 26
type input "709"
type input "0"
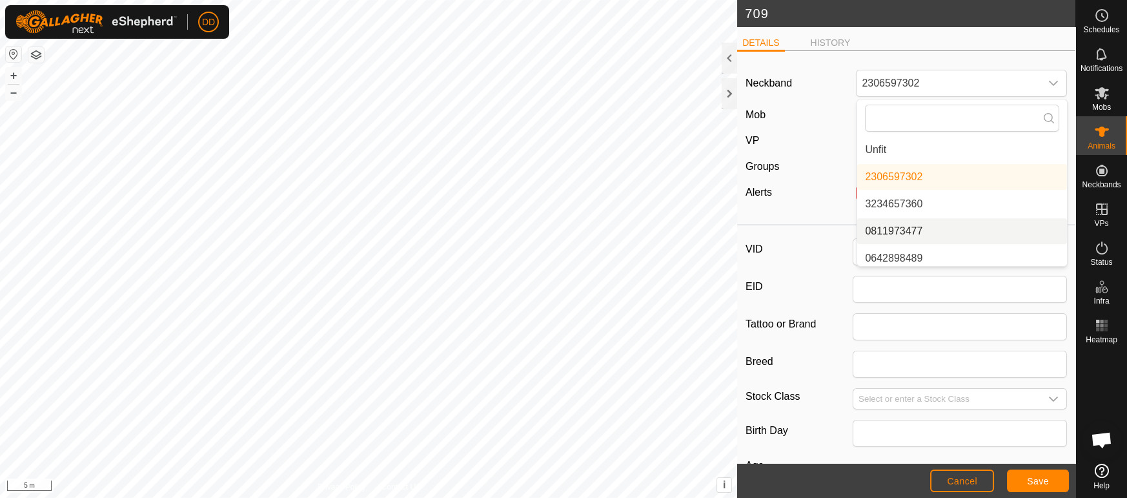
click at [824, 171] on div "Groups" at bounding box center [796, 166] width 110 height 15
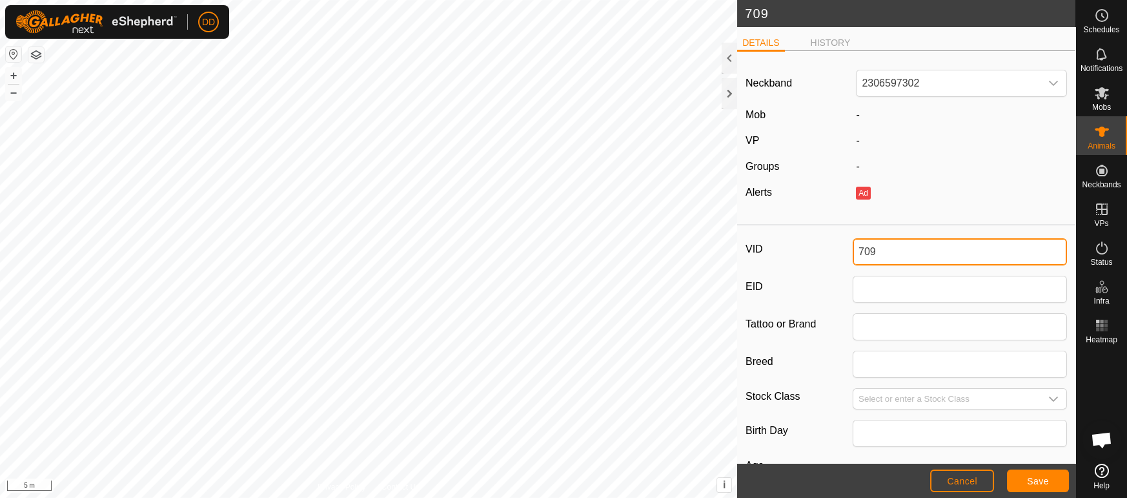
click at [721, 241] on div "709 DETAILS HISTORY Neckband 2306597302 Mob - VP - Groups - Alerts Ad VID 709 E…" at bounding box center [538, 249] width 1076 height 498
type input "619new"
click at [1027, 482] on button "Save" at bounding box center [1038, 480] width 62 height 23
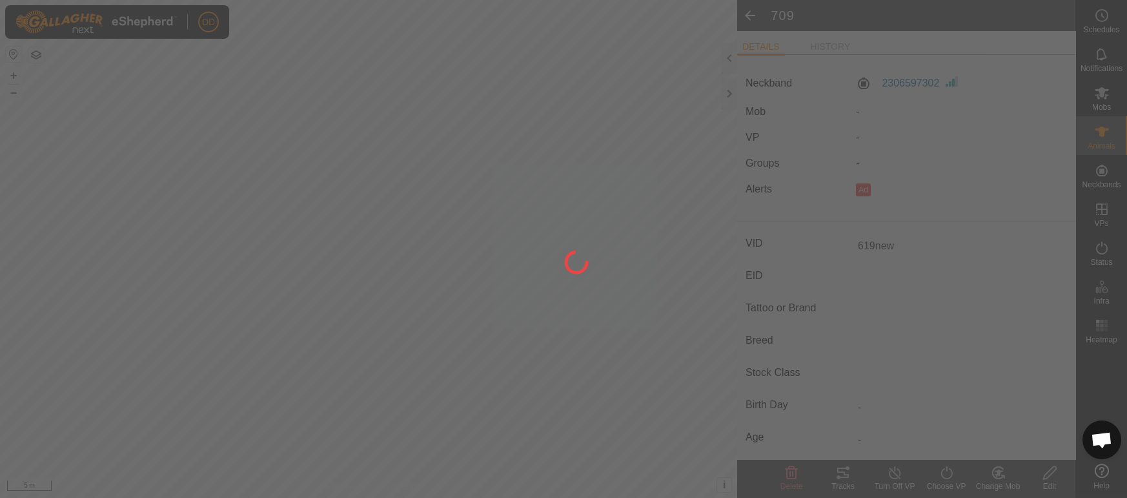
type input "-"
type input "0 kg"
type input "-"
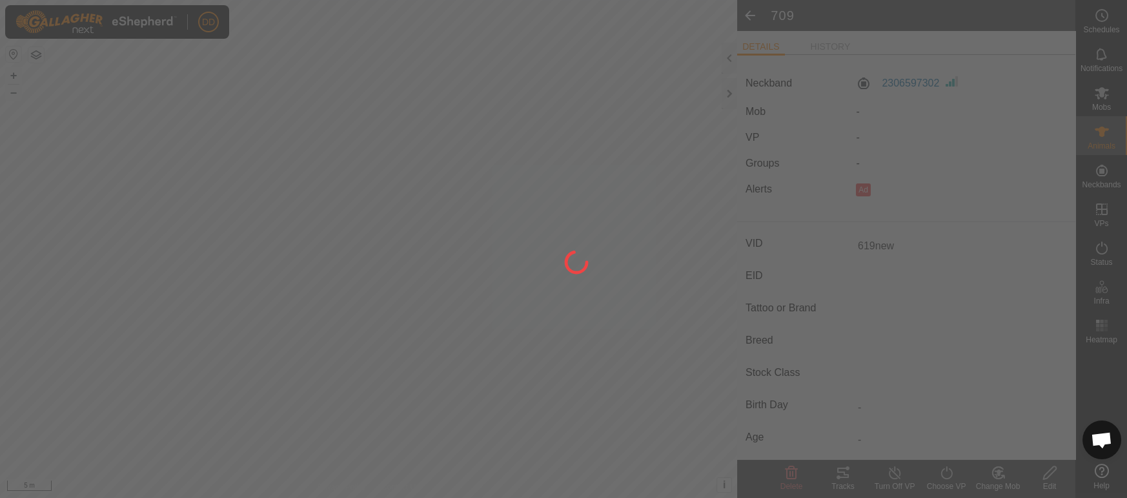
type input "-"
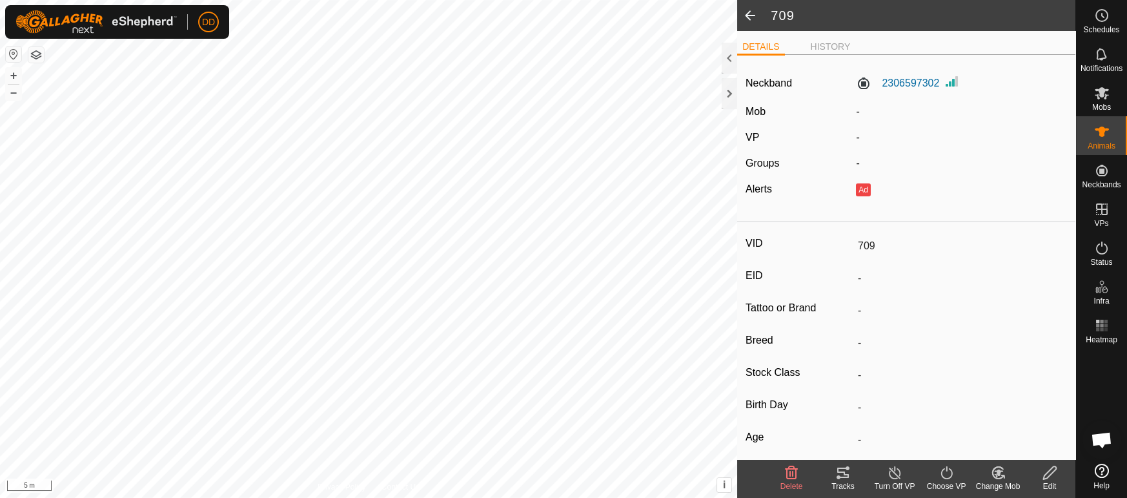
click at [1006, 482] on div "Change Mob" at bounding box center [998, 486] width 52 height 12
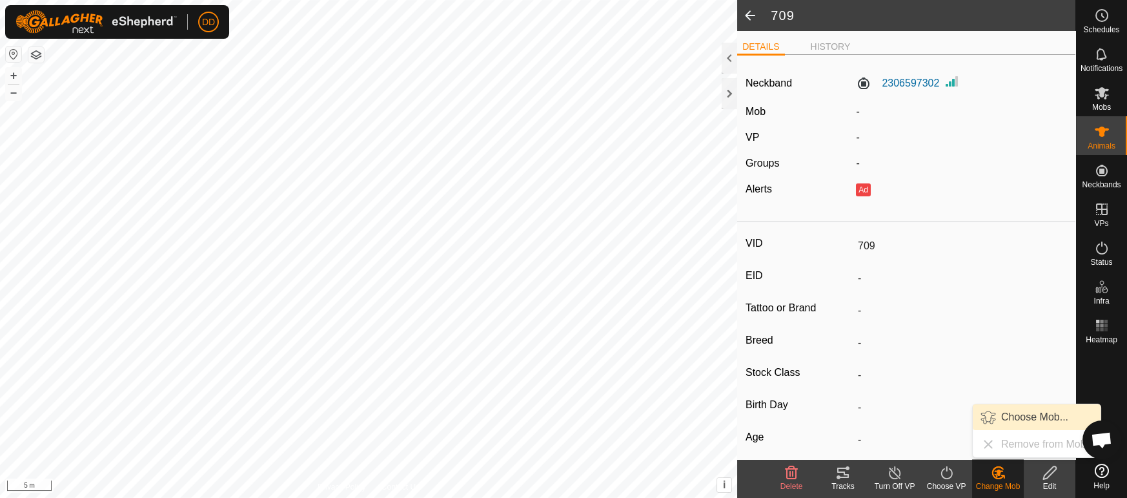
click at [993, 418] on link "Choose Mob..." at bounding box center [1037, 417] width 128 height 26
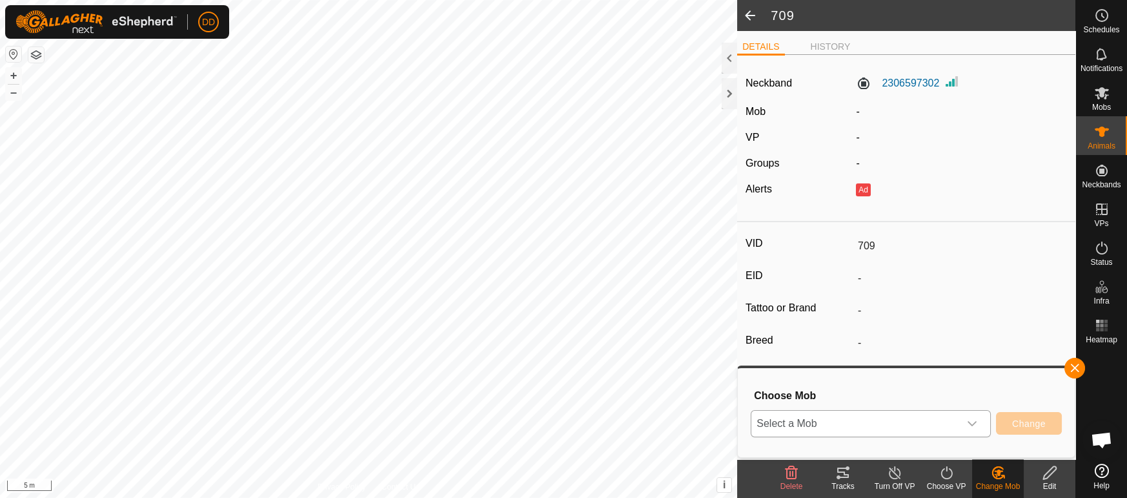
click at [853, 429] on span "Select a Mob" at bounding box center [856, 424] width 208 height 26
click at [797, 397] on li "Dairy Cows" at bounding box center [872, 395] width 240 height 32
click at [1009, 421] on button "Change" at bounding box center [1029, 423] width 66 height 23
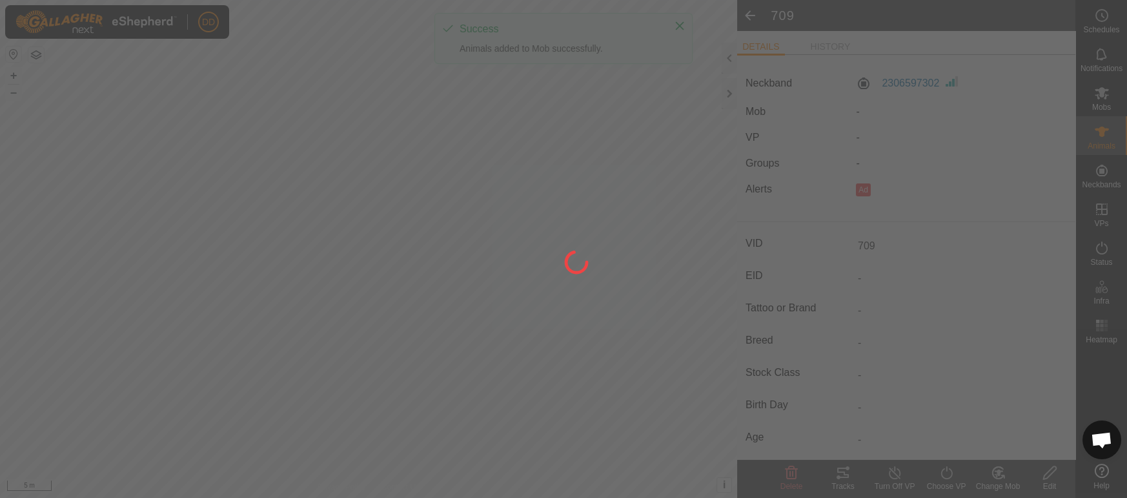
type input "619new"
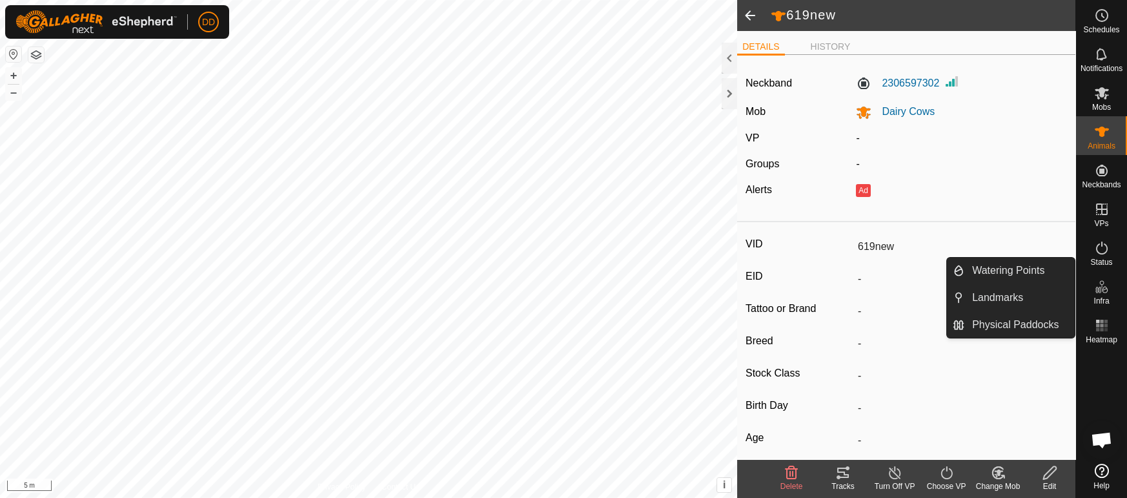
click at [747, 8] on span at bounding box center [750, 15] width 26 height 31
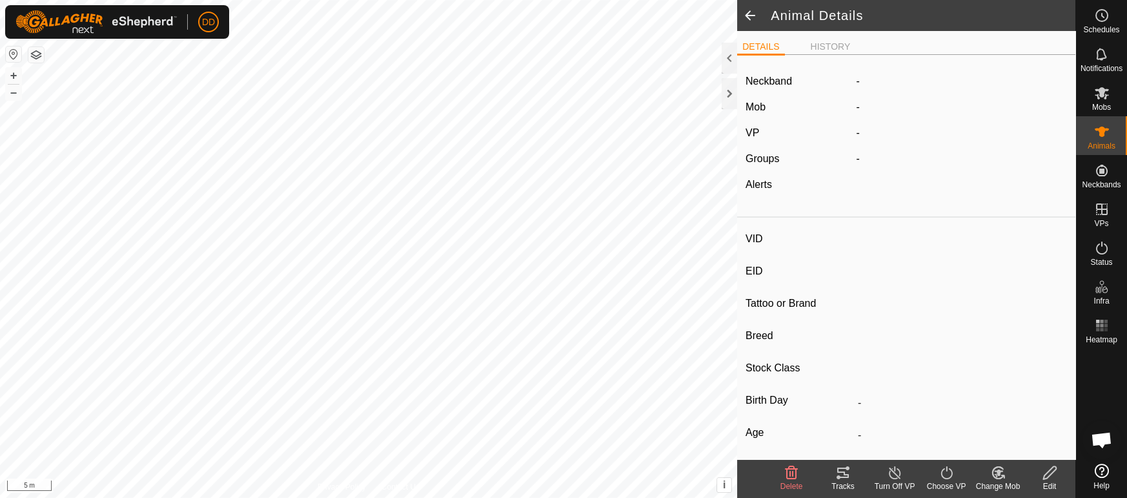
type input "619new"
type input "-"
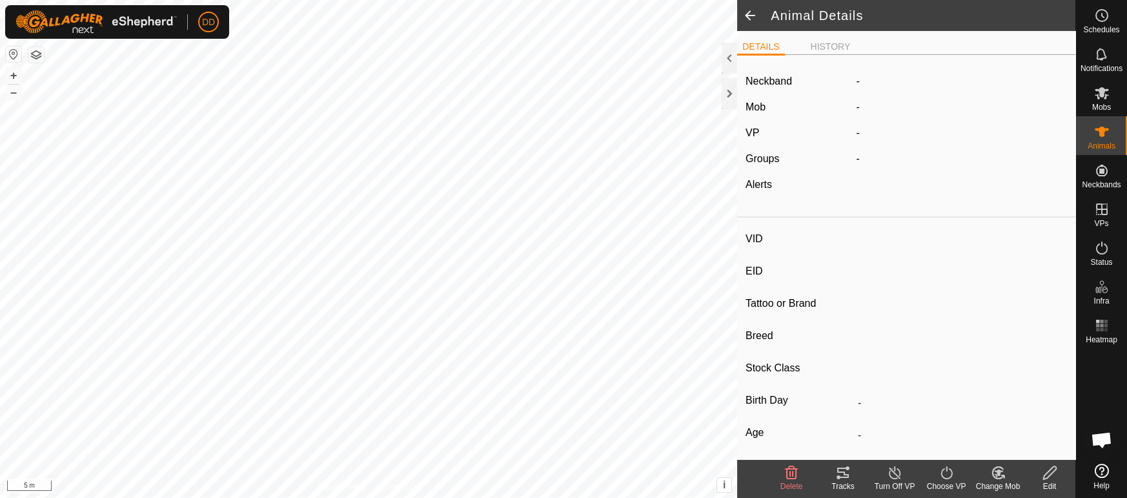
type input "0 kg"
type input "-"
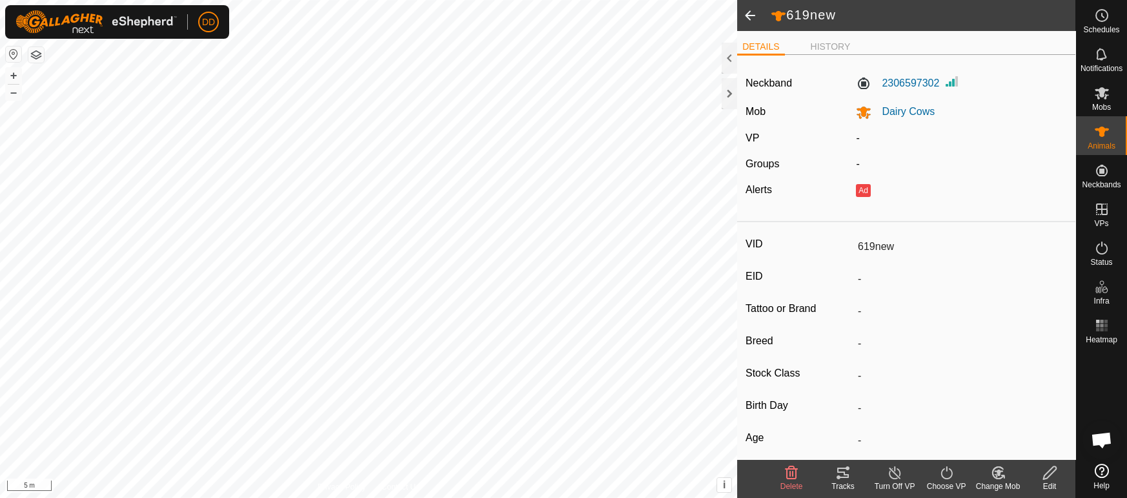
click at [754, 21] on span at bounding box center [750, 15] width 26 height 31
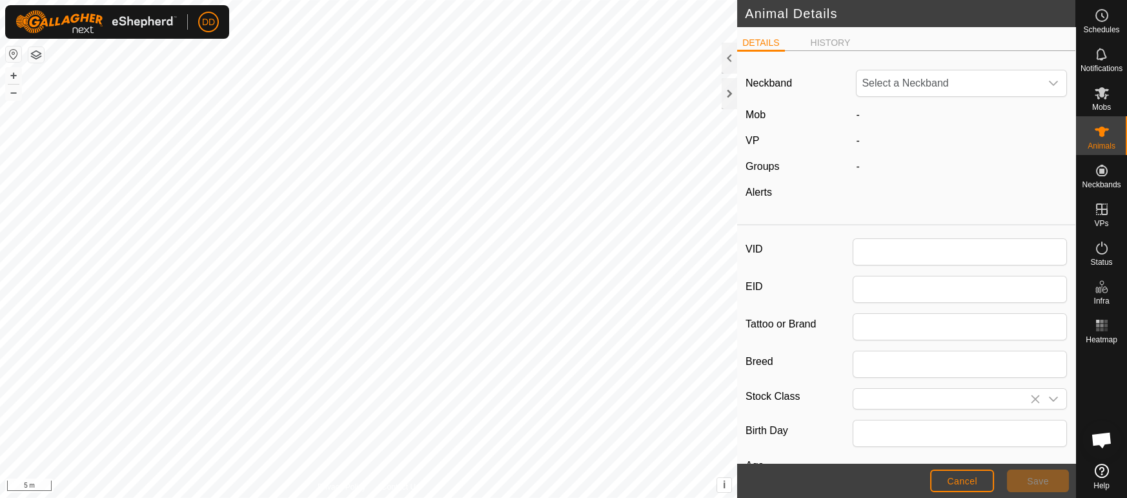
type input "619new"
type input "0"
click at [968, 489] on button "Cancel" at bounding box center [962, 480] width 64 height 23
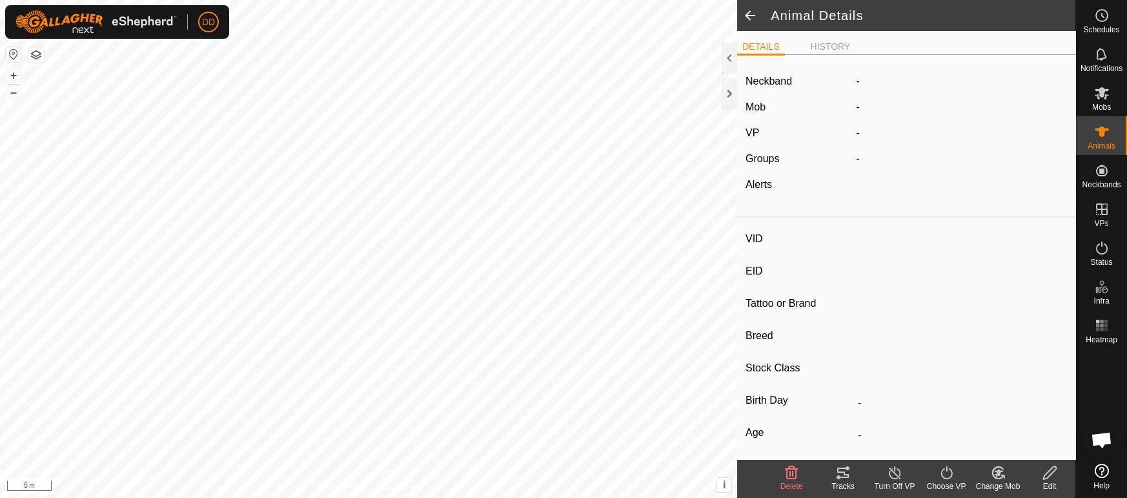
type input "619new"
type input "-"
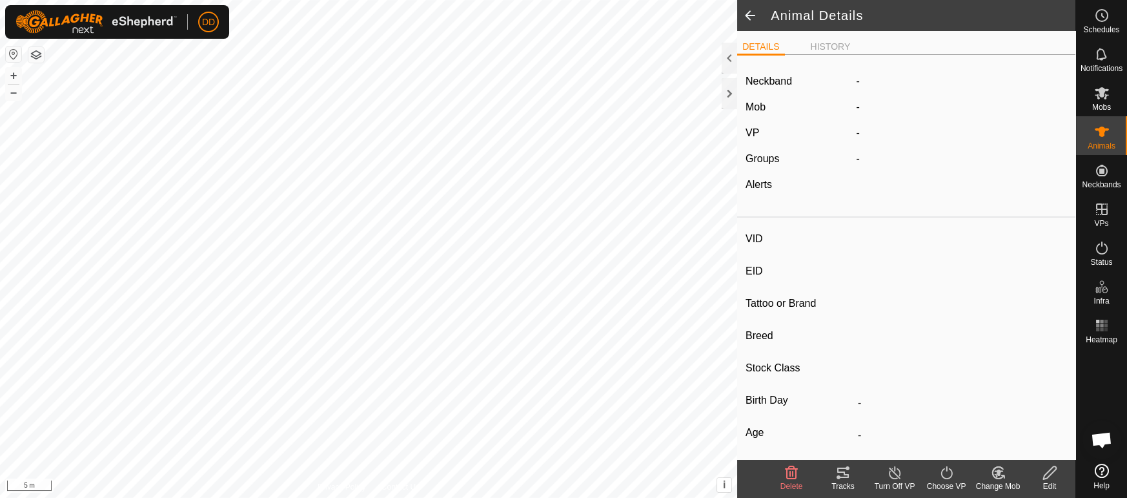
type input "0 kg"
type input "-"
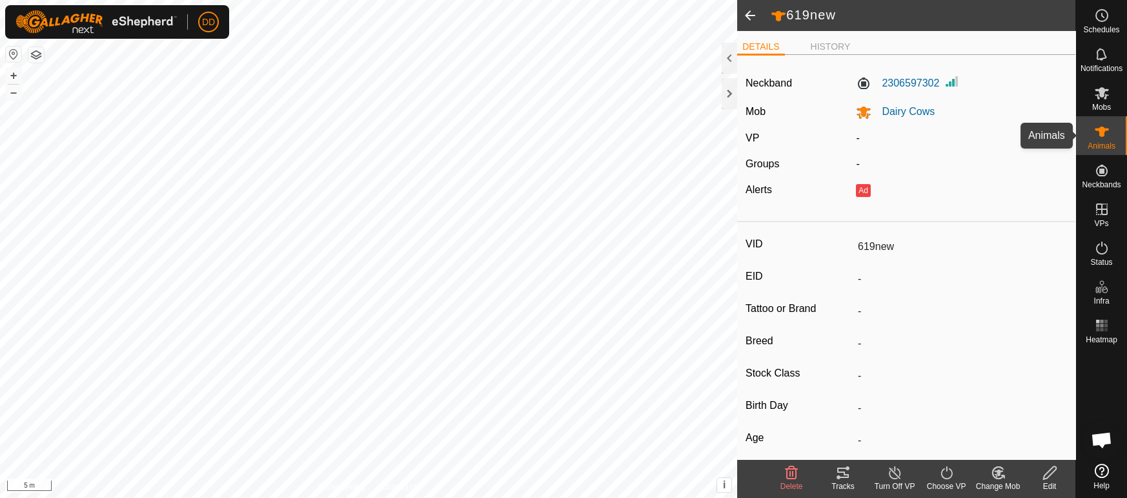
click at [1114, 136] on div "Animals" at bounding box center [1101, 135] width 51 height 39
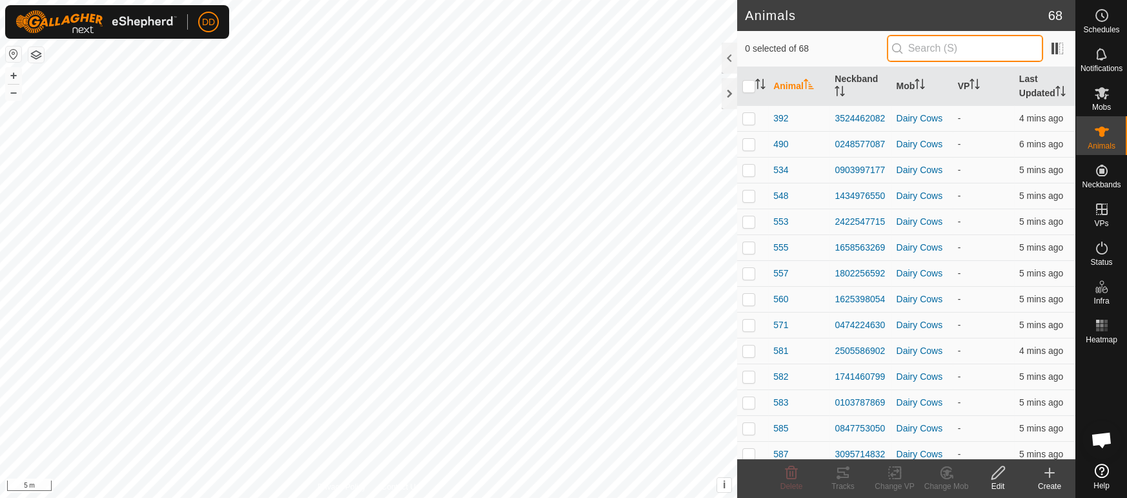
click at [918, 52] on input "text" at bounding box center [965, 48] width 156 height 27
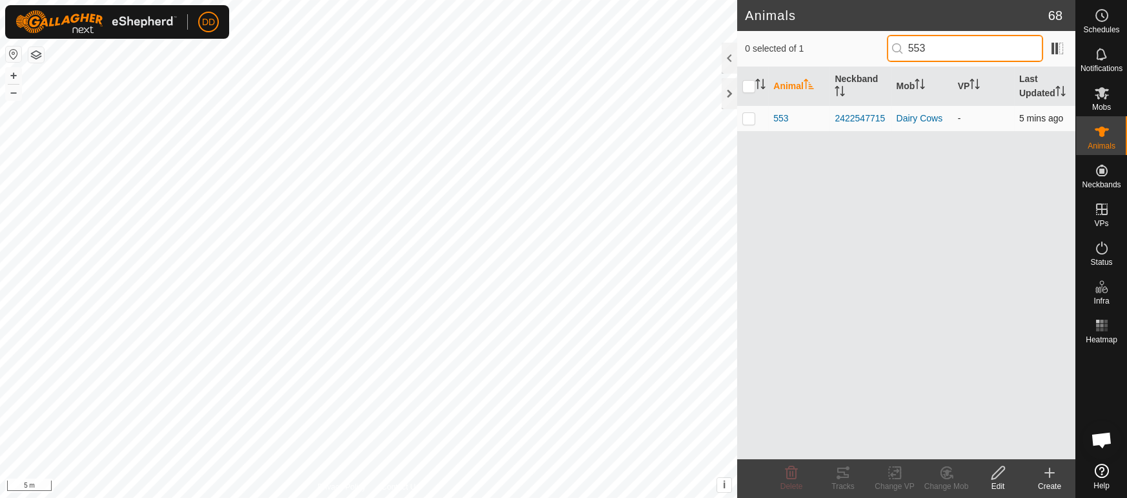
type input "553"
click at [749, 121] on p-checkbox at bounding box center [749, 118] width 13 height 10
checkbox input "true"
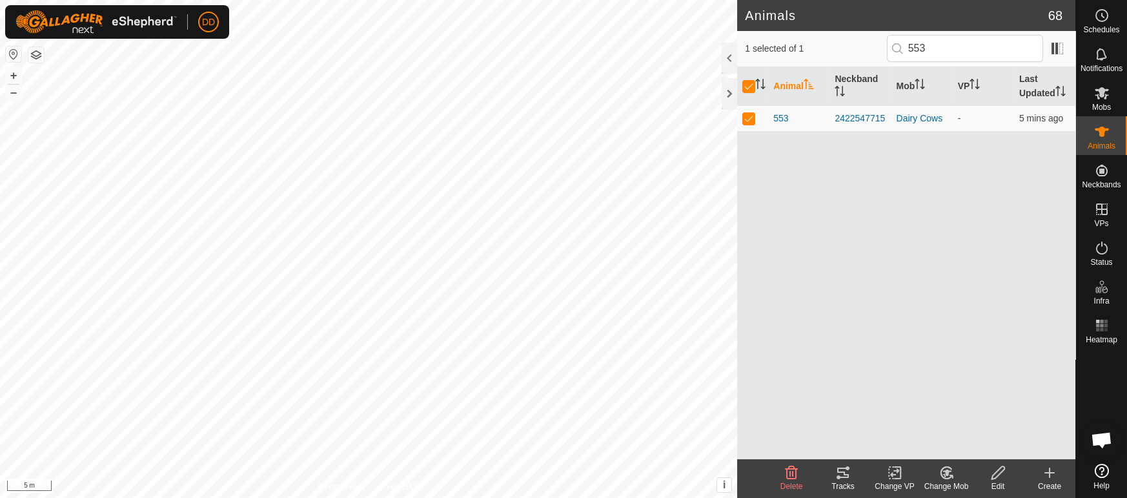
click at [999, 478] on icon at bounding box center [998, 472] width 16 height 15
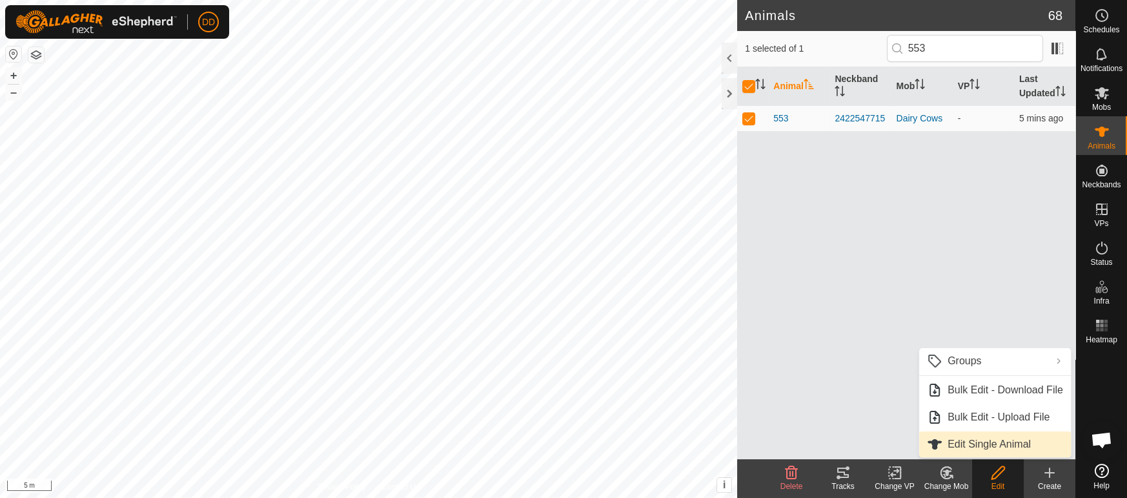
click at [950, 440] on link "Edit Single Animal" at bounding box center [995, 444] width 152 height 26
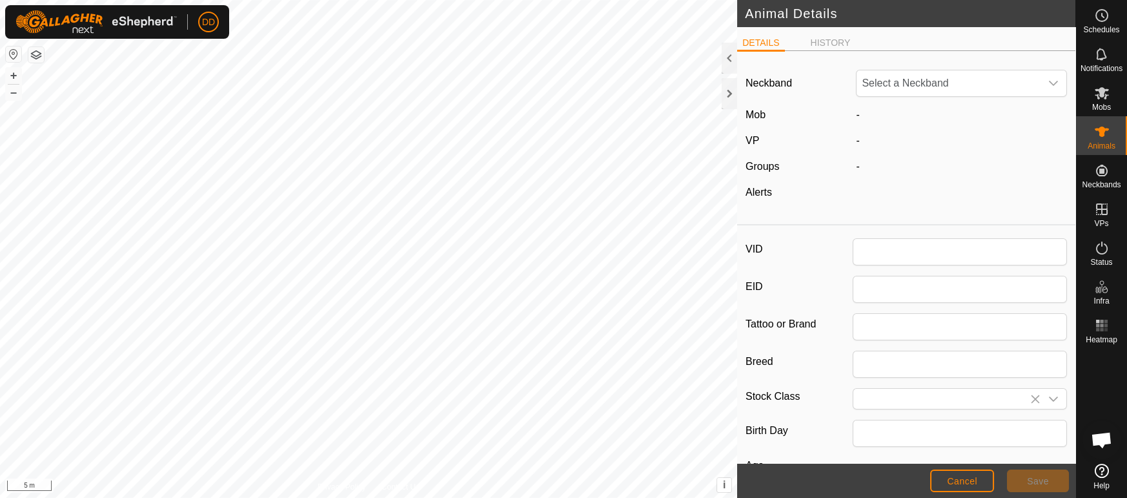
type input "553"
type input "0"
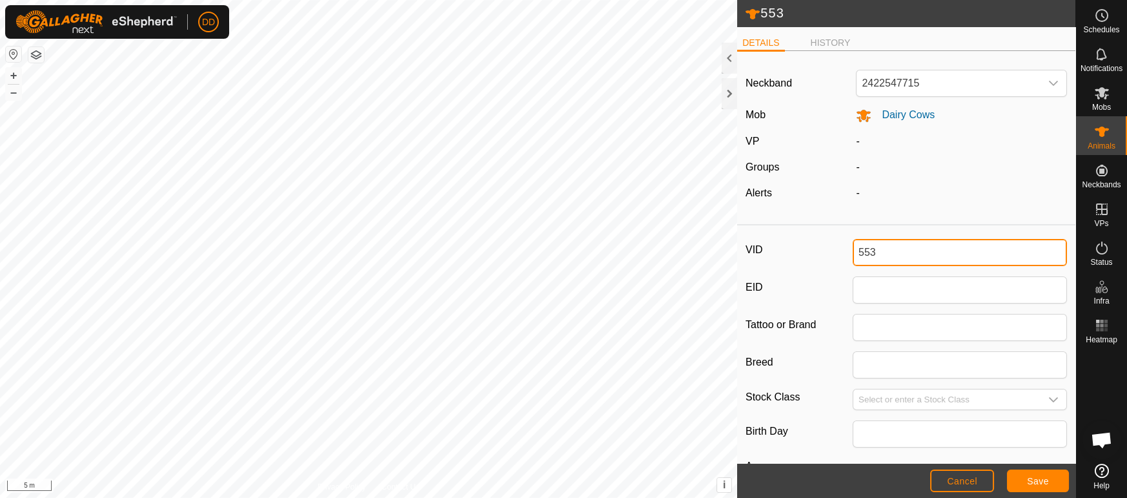
drag, startPoint x: 771, startPoint y: 251, endPoint x: 739, endPoint y: 258, distance: 32.3
click at [739, 258] on div "VID 553 EID Tattoo or Brand Breed Stock Class Birth Day Age - Pregnancy Status …" at bounding box center [906, 431] width 338 height 400
type input "720new"
click at [1025, 483] on button "Save" at bounding box center [1038, 480] width 62 height 23
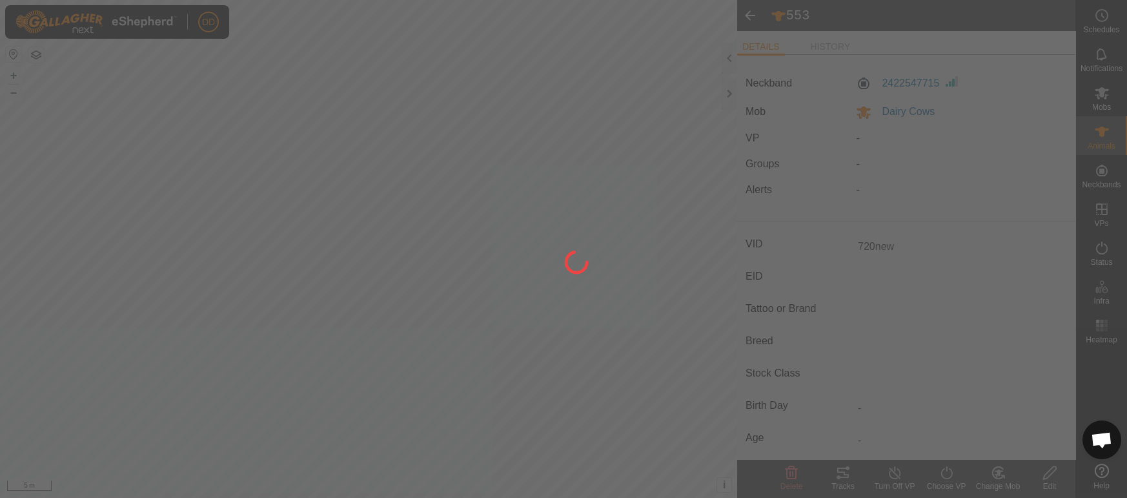
type input "-"
type input "0 kg"
type input "-"
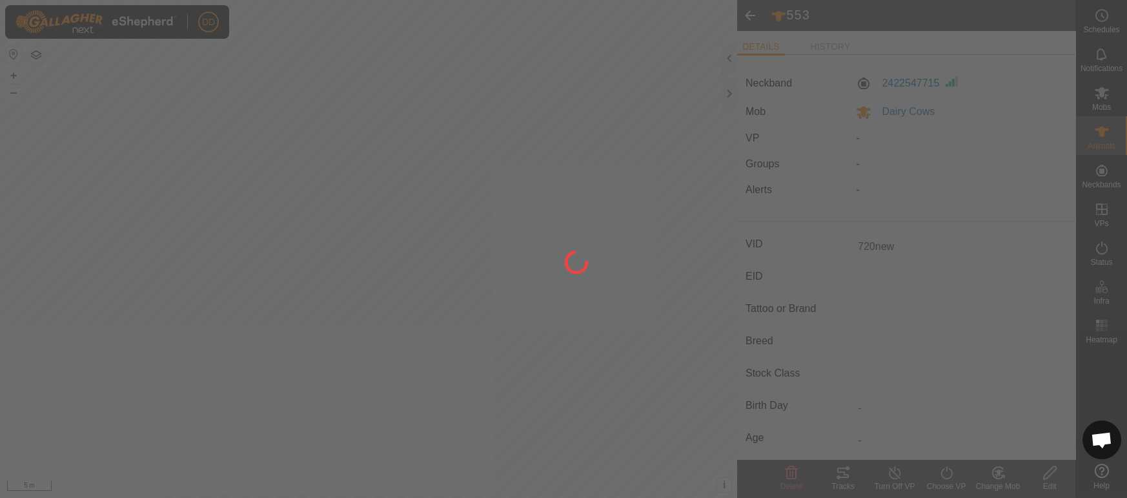
type input "-"
type input "553"
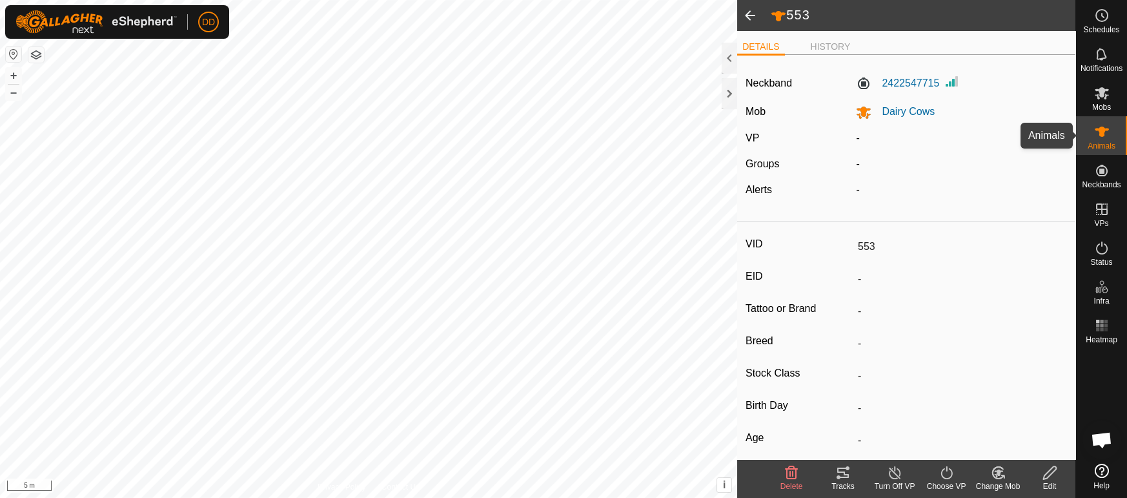
click at [1113, 136] on es-animals-svg-icon at bounding box center [1102, 131] width 23 height 21
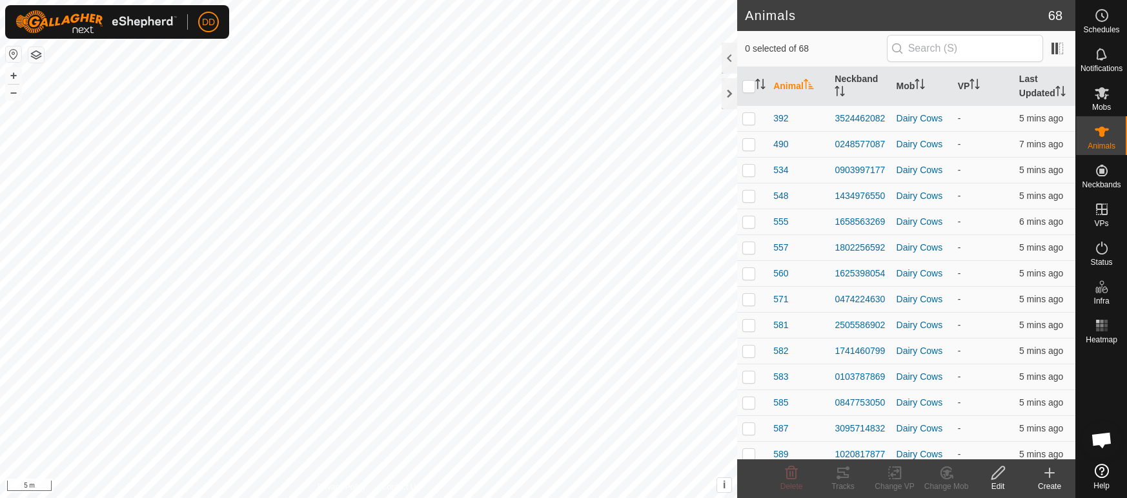
click at [1039, 85] on th "Last Updated" at bounding box center [1044, 86] width 61 height 39
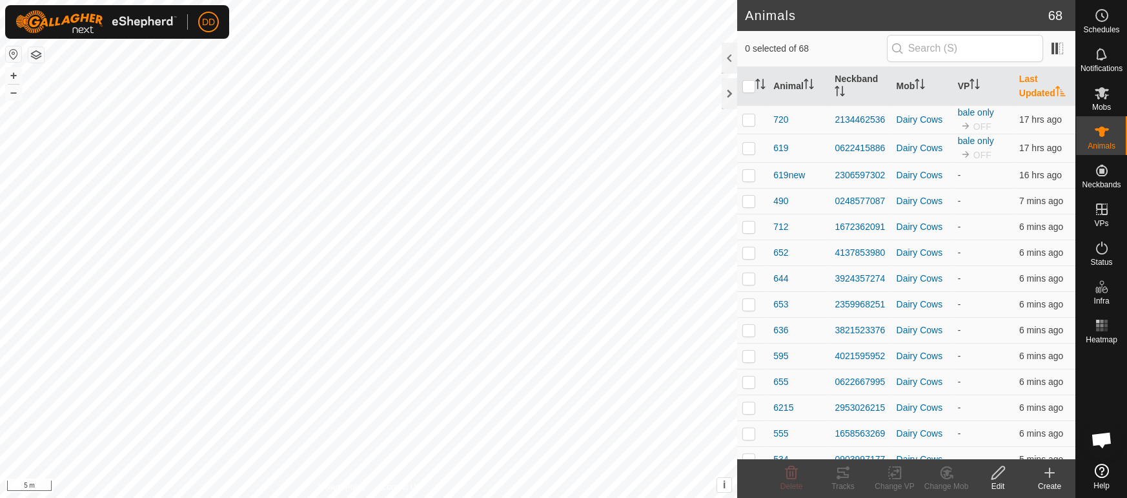
click at [1039, 85] on th "Last Updated" at bounding box center [1044, 86] width 61 height 39
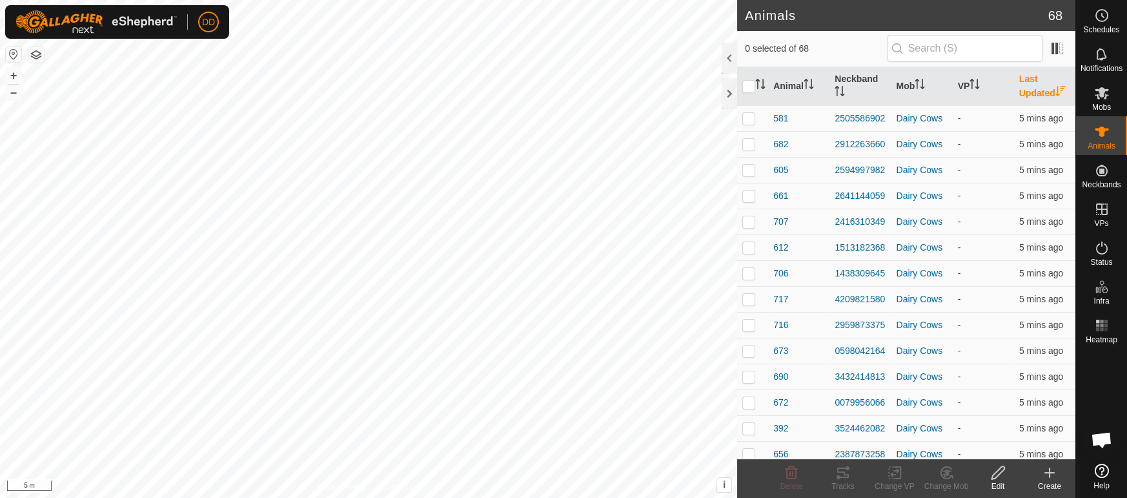
click at [1039, 85] on th "Last Updated" at bounding box center [1044, 86] width 61 height 39
